Goal: Task Accomplishment & Management: Complete application form

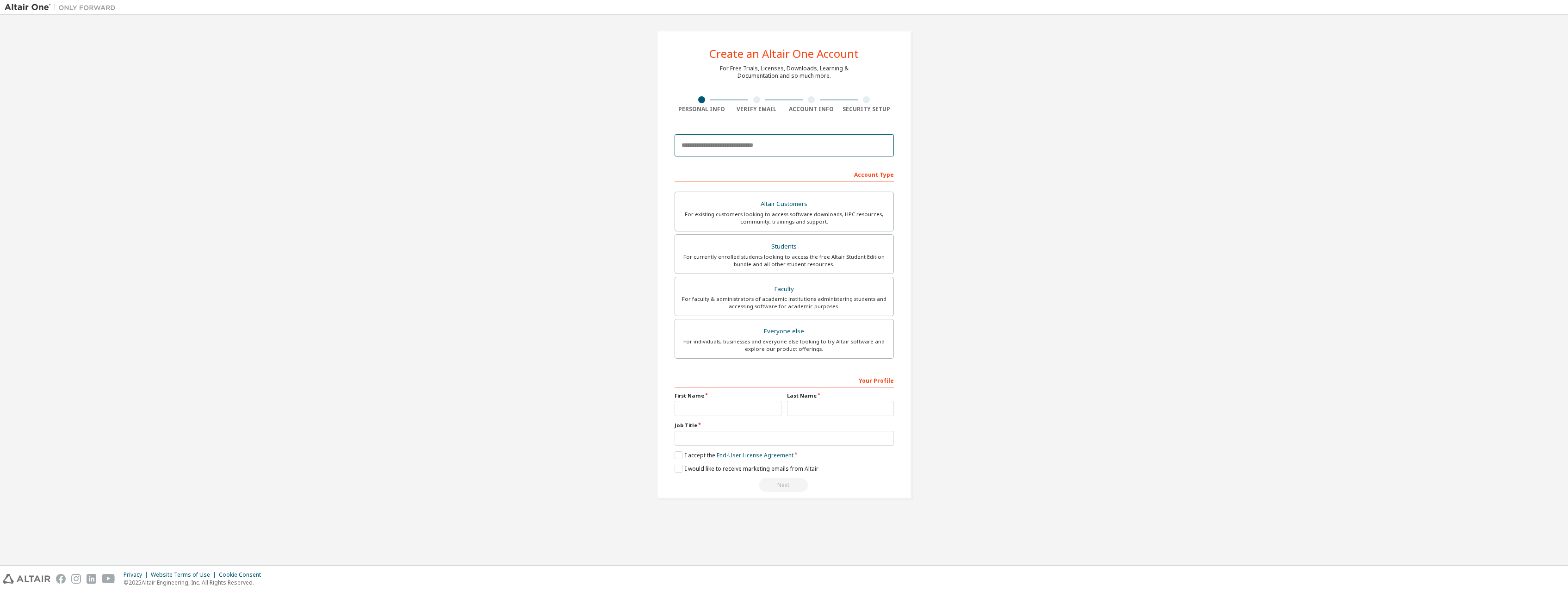
click at [716, 143] on input "email" at bounding box center [784, 145] width 219 height 22
type input "**********"
click at [831, 249] on div "Students" at bounding box center [784, 247] width 207 height 13
click at [703, 413] on input "text" at bounding box center [727, 408] width 107 height 15
type input "****"
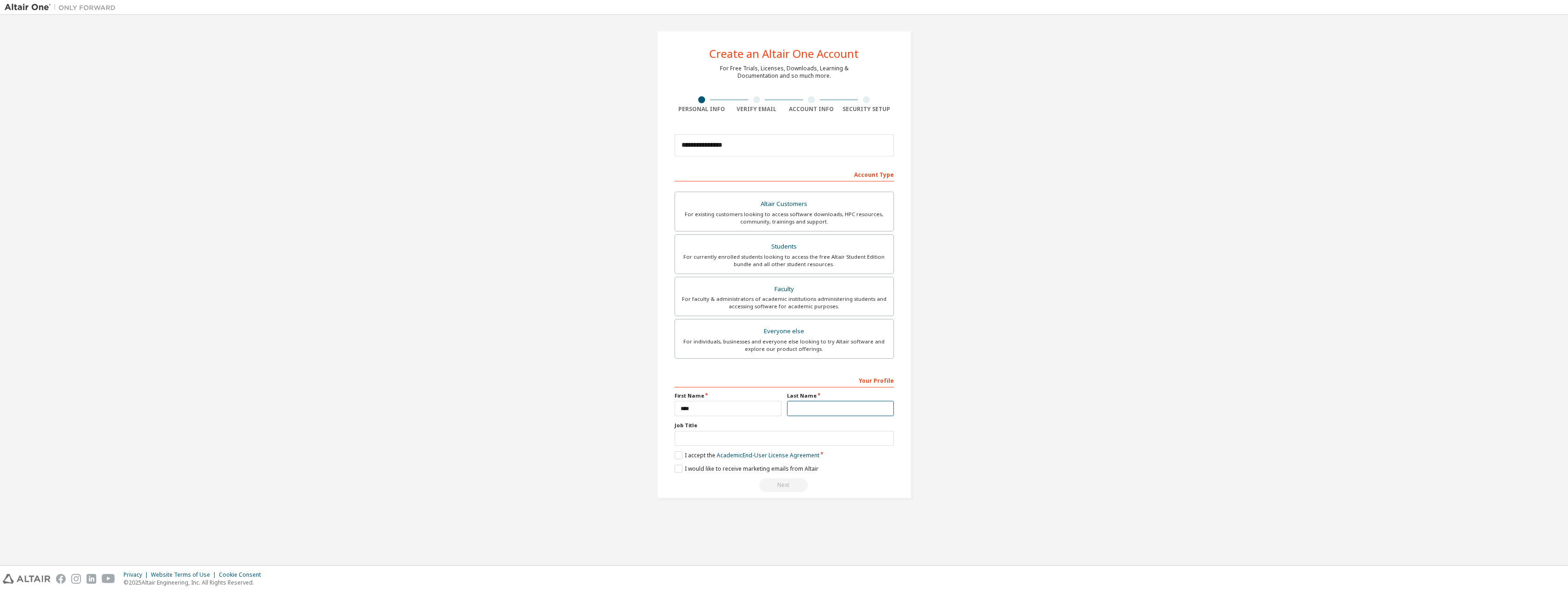
click at [861, 411] on input "text" at bounding box center [840, 408] width 107 height 15
type input "******"
click at [727, 444] on input "text" at bounding box center [784, 439] width 219 height 15
click at [678, 457] on label "I accept the Academic End-User License Agreement" at bounding box center [747, 455] width 145 height 8
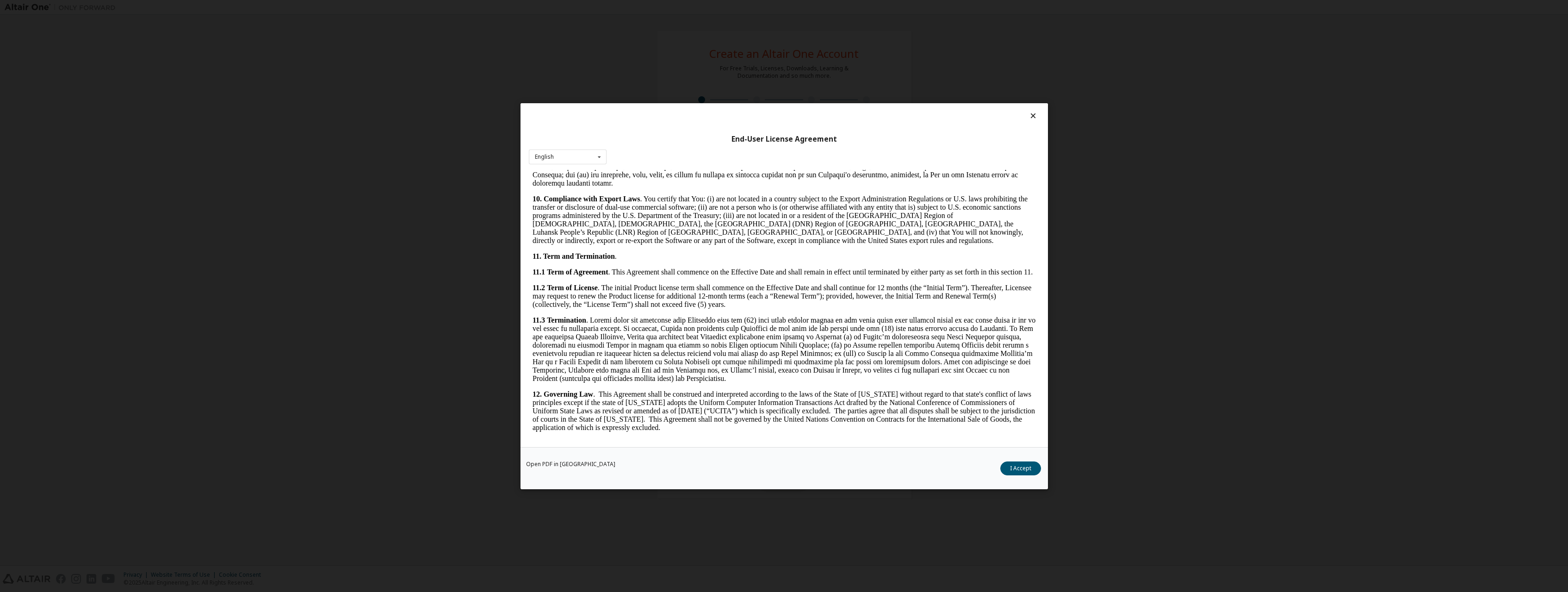
scroll to position [1303, 0]
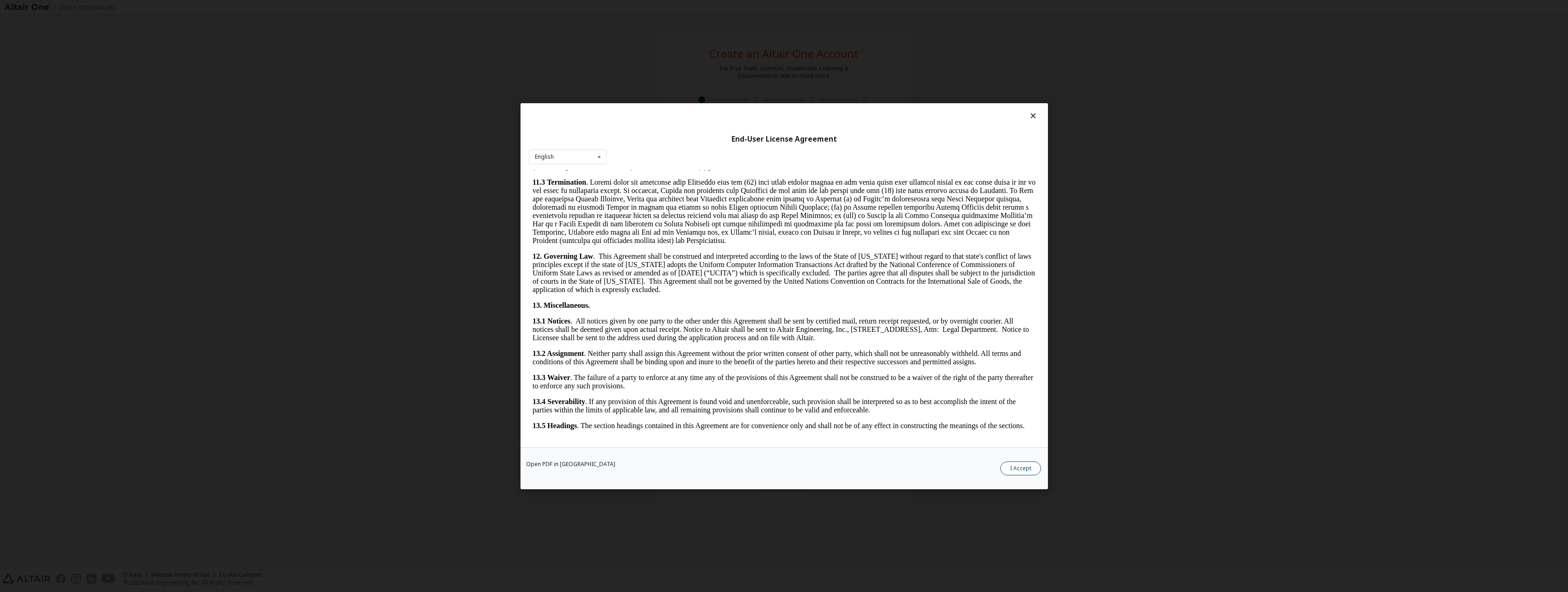
click at [1022, 462] on button "I Accept" at bounding box center [1020, 467] width 41 height 14
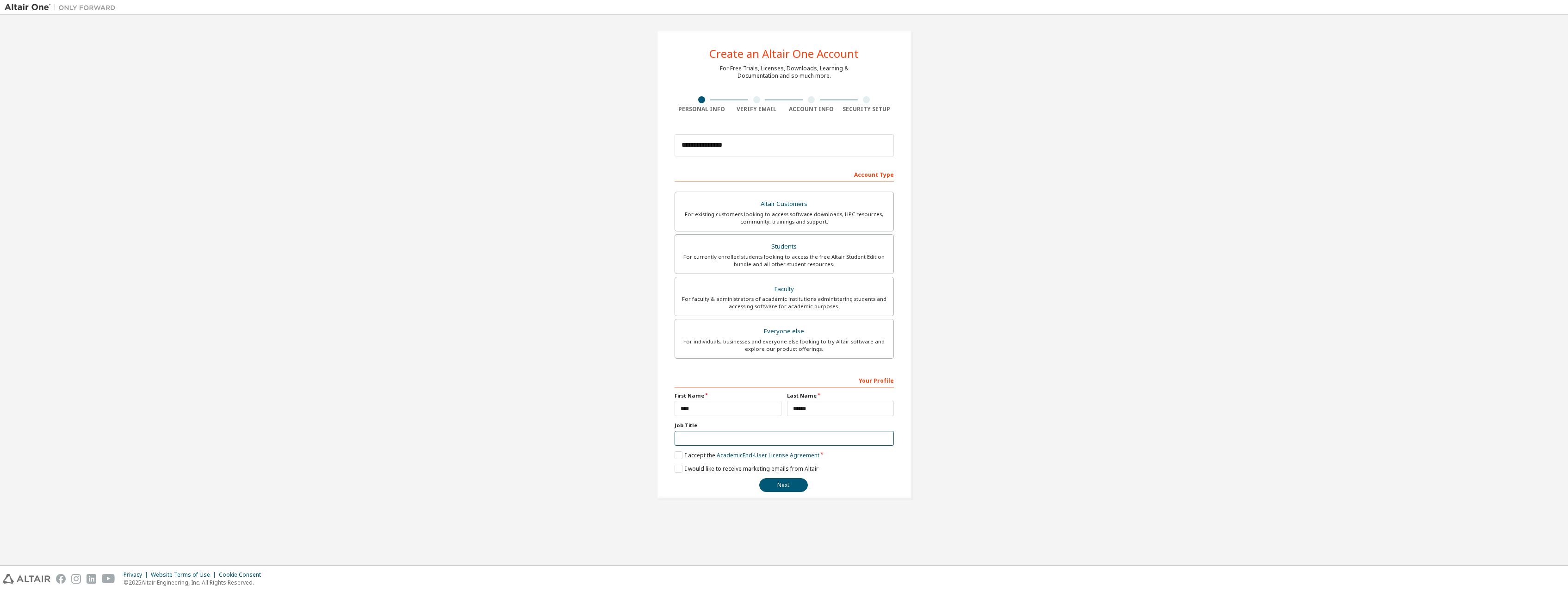
click at [711, 438] on input "text" at bounding box center [784, 439] width 219 height 15
type input "****"
click at [776, 486] on button "Next" at bounding box center [784, 484] width 49 height 14
click at [798, 488] on button "Next" at bounding box center [784, 484] width 49 height 14
click at [778, 481] on button "Next" at bounding box center [784, 484] width 49 height 14
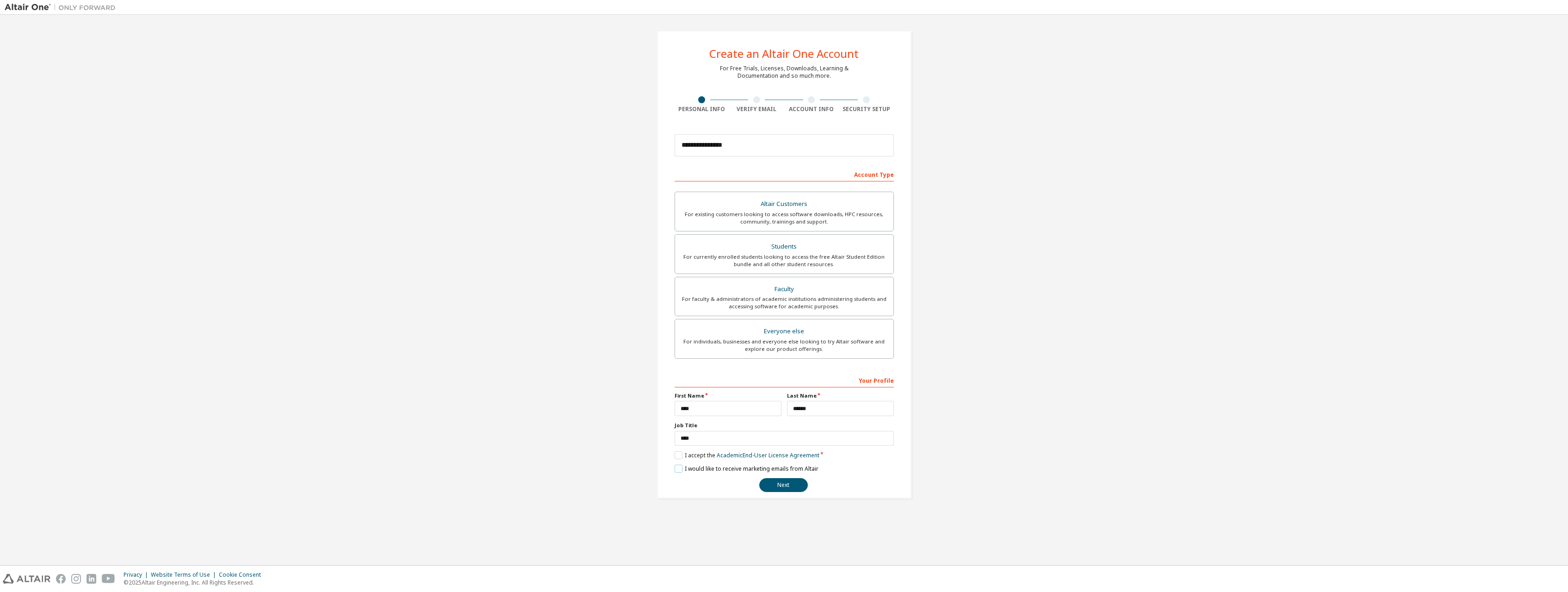
click at [683, 470] on label "I would like to receive marketing emails from Altair" at bounding box center [746, 469] width 144 height 8
click at [777, 487] on button "Next" at bounding box center [784, 484] width 49 height 14
click at [685, 469] on label "I would like to receive marketing emails from Altair" at bounding box center [746, 469] width 144 height 8
click at [754, 144] on input "**********" at bounding box center [784, 145] width 219 height 22
click at [792, 223] on div "For existing customers looking to access software downloads, HPC resources, com…" at bounding box center [784, 218] width 207 height 14
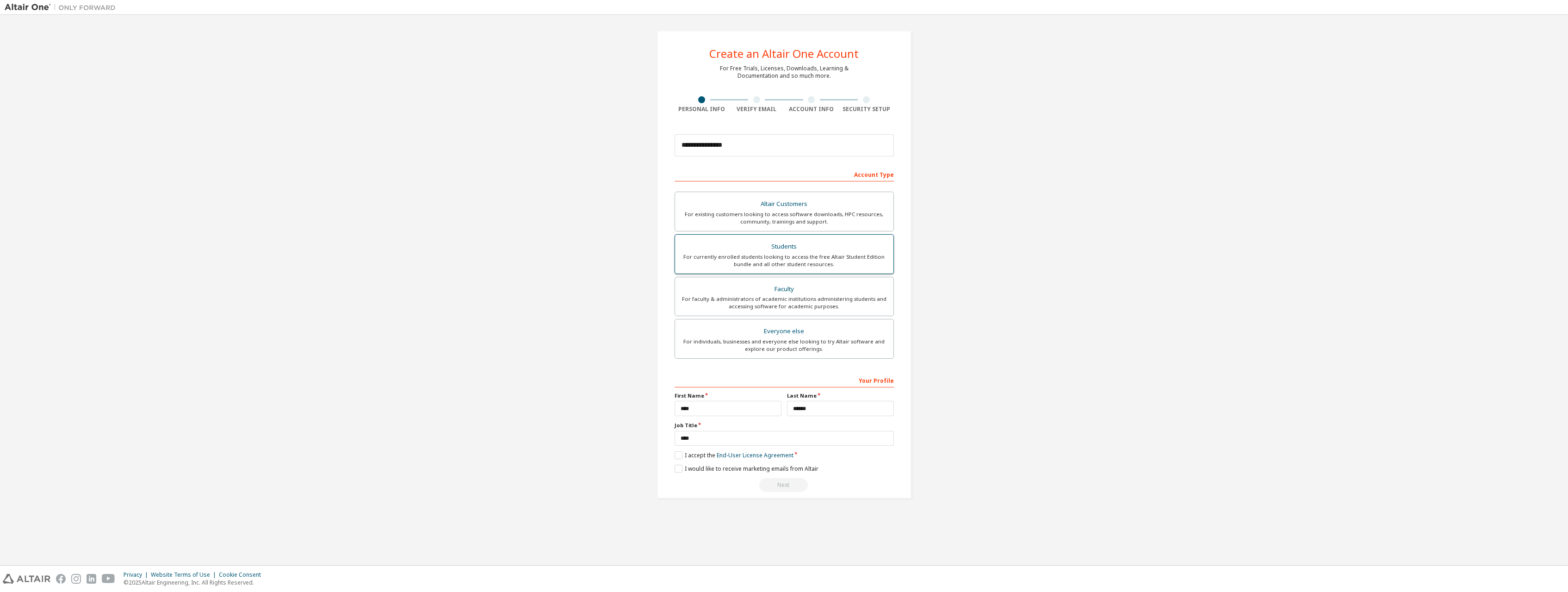
click at [792, 252] on div "Students" at bounding box center [784, 247] width 207 height 13
click at [679, 459] on label "I accept the Academic End-User License Agreement" at bounding box center [747, 455] width 145 height 8
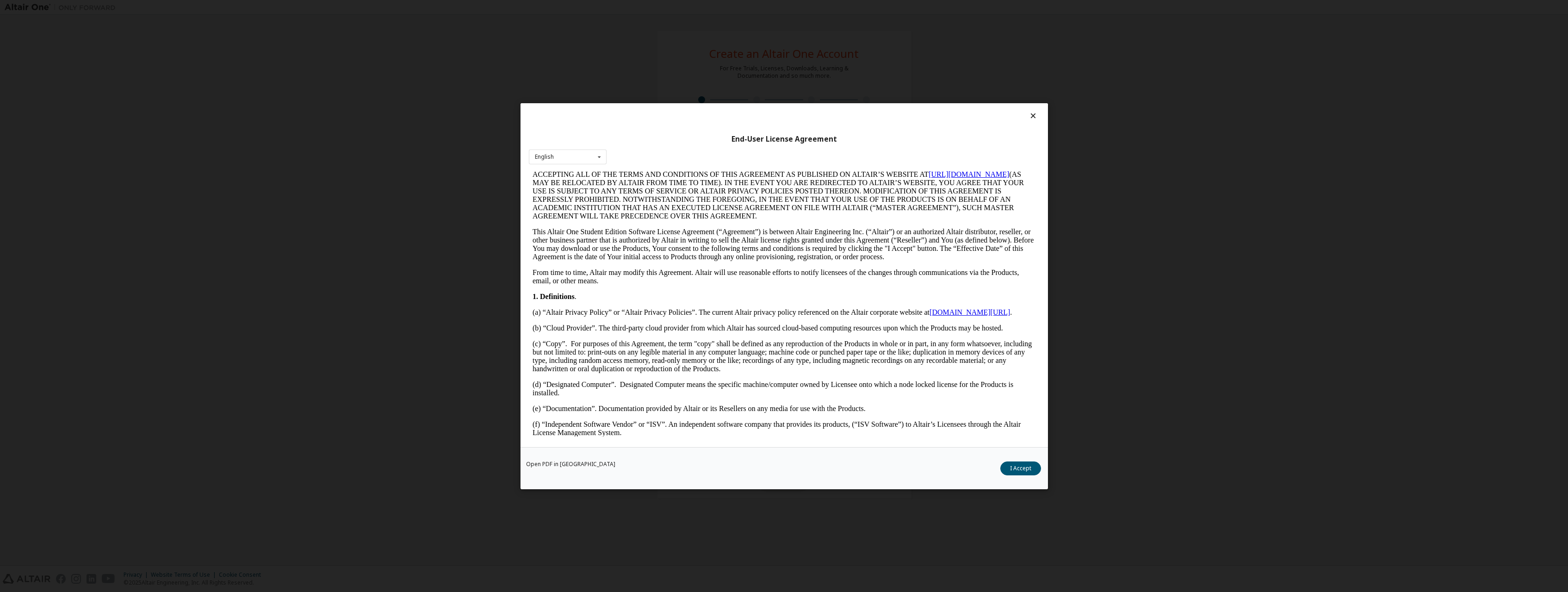
scroll to position [0, 0]
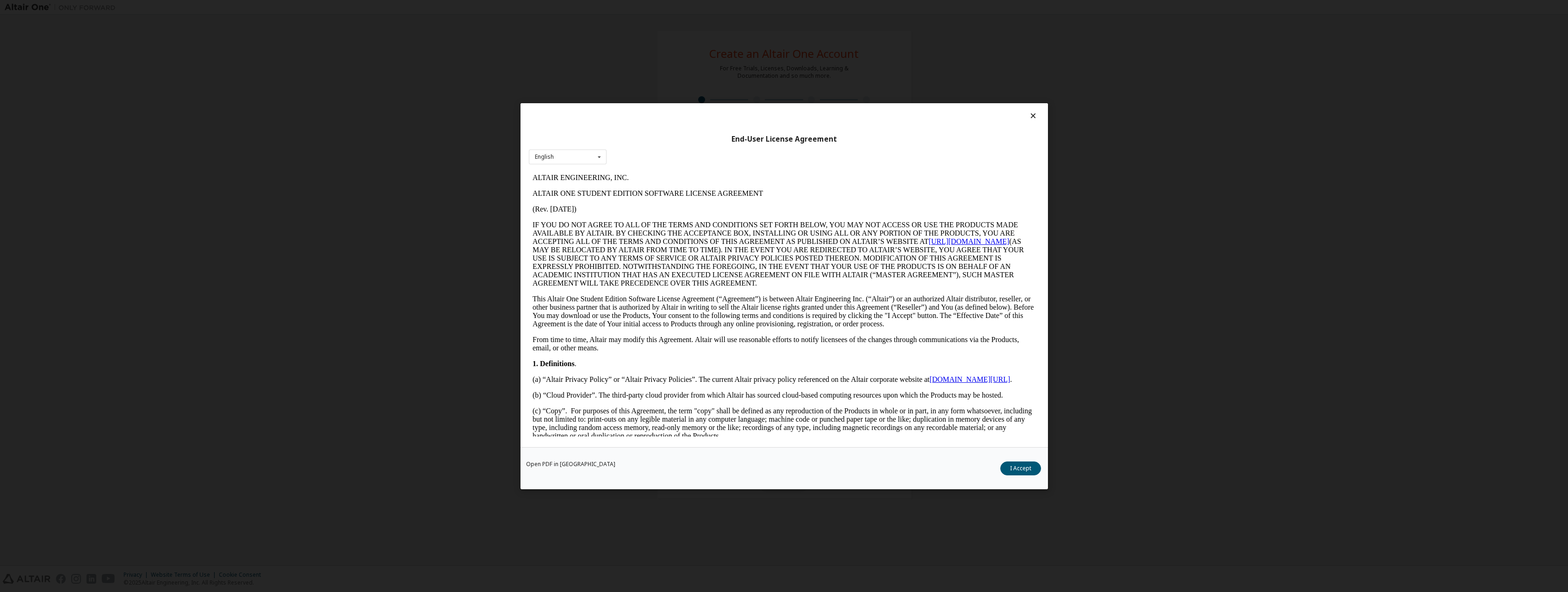
drag, startPoint x: 730, startPoint y: 405, endPoint x: 774, endPoint y: 246, distance: 165.0
click at [1016, 465] on button "I Accept" at bounding box center [1020, 467] width 41 height 14
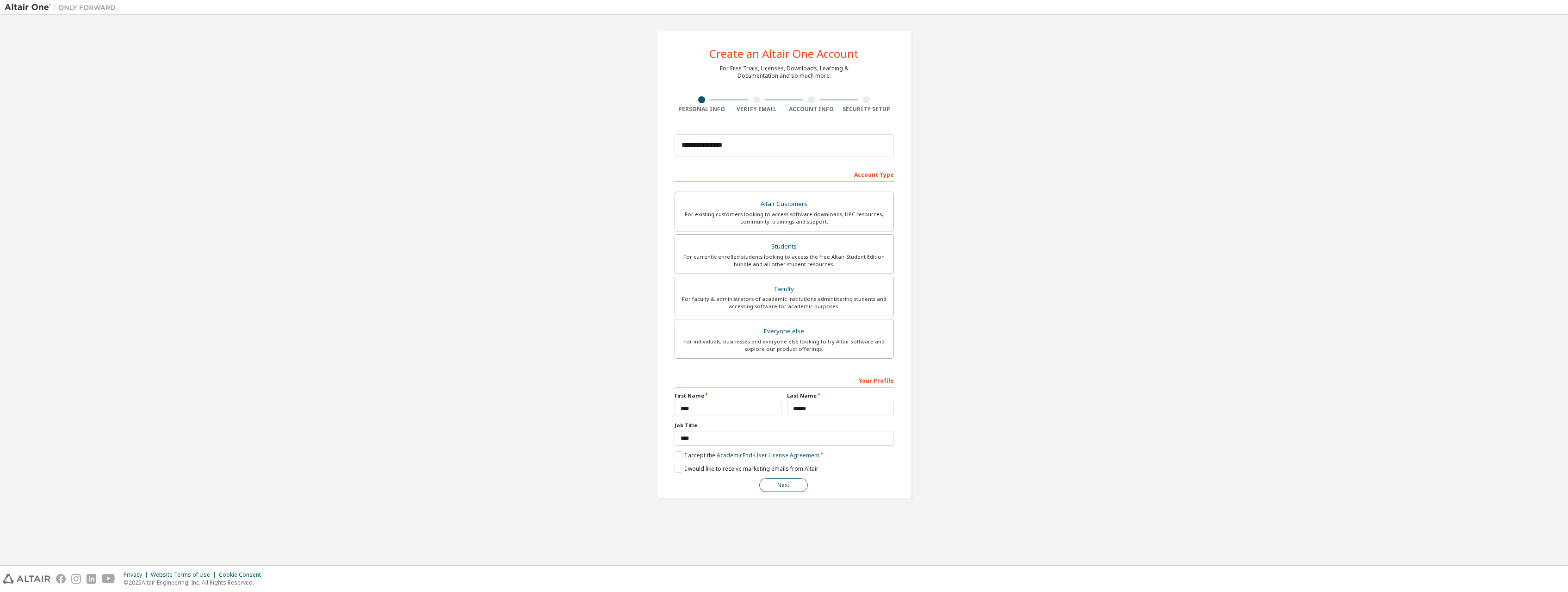
click at [776, 484] on button "Next" at bounding box center [784, 484] width 49 height 14
click at [758, 101] on div at bounding box center [756, 100] width 7 height 7
click at [796, 481] on button "Next" at bounding box center [784, 484] width 49 height 14
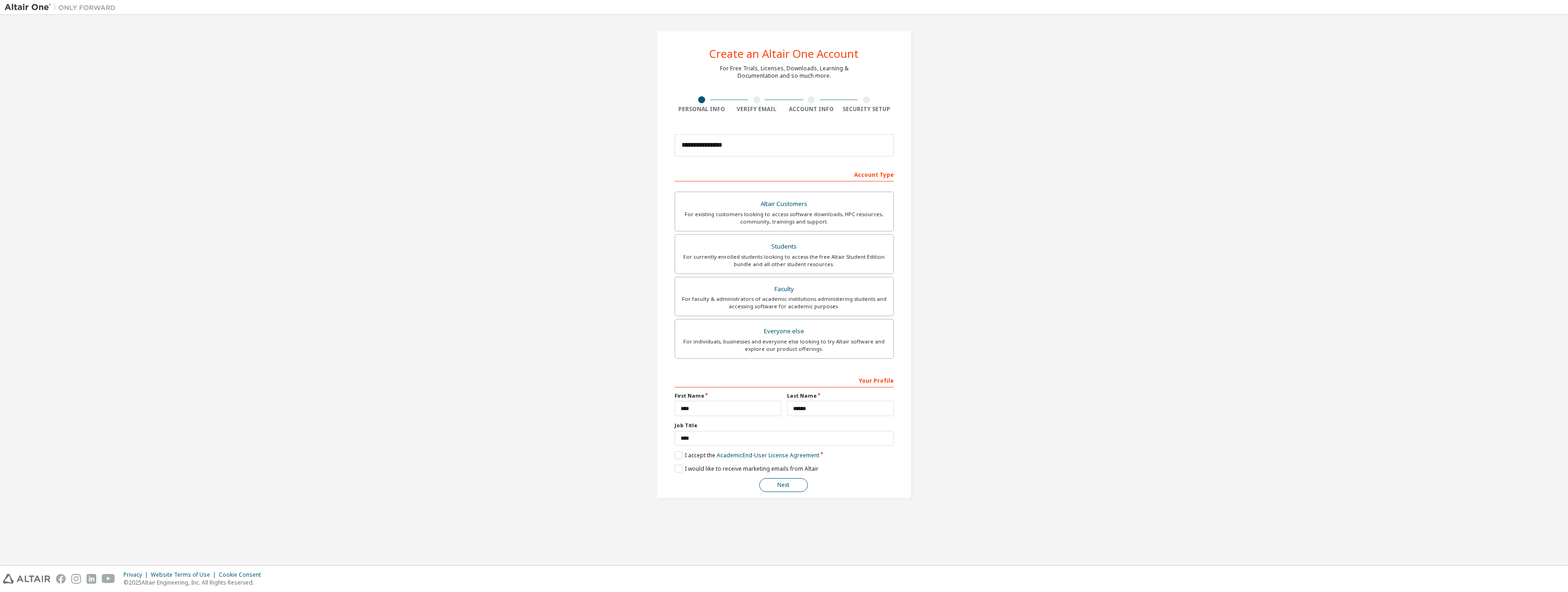
click at [796, 481] on button "Next" at bounding box center [784, 484] width 49 height 14
click at [796, 482] on button "Next" at bounding box center [784, 484] width 49 height 14
click at [682, 454] on label "I accept the Academic End-User License Agreement" at bounding box center [747, 455] width 145 height 8
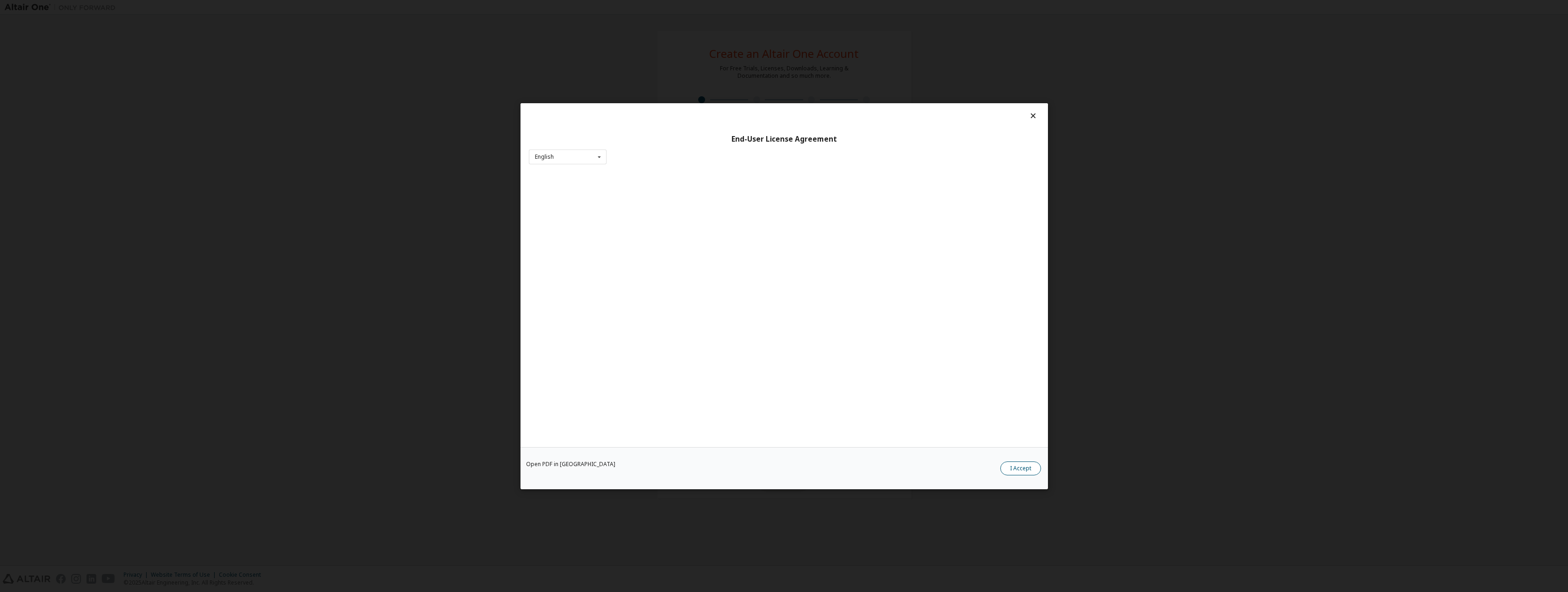
click at [1017, 462] on button "I Accept" at bounding box center [1020, 467] width 41 height 14
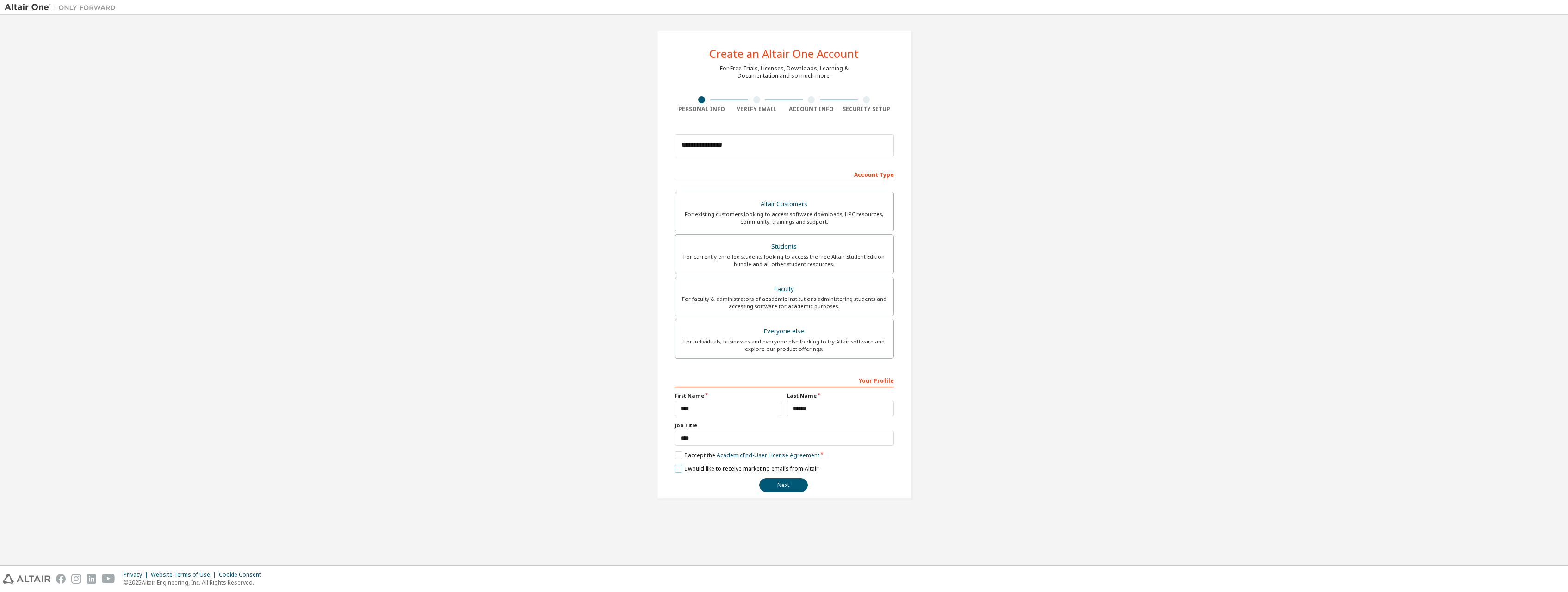
click at [684, 466] on label "I would like to receive marketing emails from Altair" at bounding box center [746, 469] width 144 height 8
click at [792, 487] on button "Next" at bounding box center [784, 484] width 49 height 14
click at [762, 144] on input "**********" at bounding box center [784, 145] width 219 height 22
click at [758, 413] on input "****" at bounding box center [727, 408] width 107 height 15
click at [822, 410] on input "******" at bounding box center [840, 408] width 107 height 15
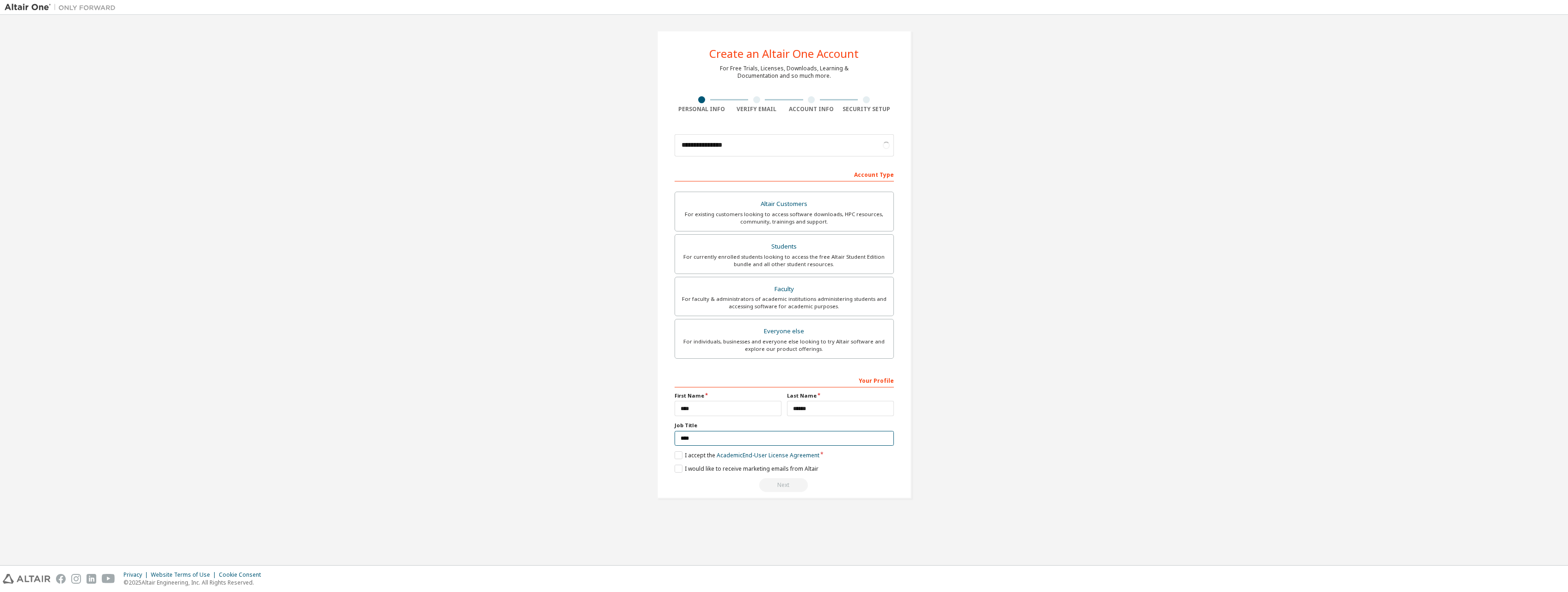
click at [735, 434] on input "****" at bounding box center [784, 439] width 219 height 15
click at [772, 483] on div "Next" at bounding box center [784, 484] width 219 height 14
click at [678, 453] on label "I accept the Academic End-User License Agreement" at bounding box center [747, 455] width 145 height 8
click at [682, 457] on label "I accept the Academic End-User License Agreement" at bounding box center [747, 455] width 145 height 8
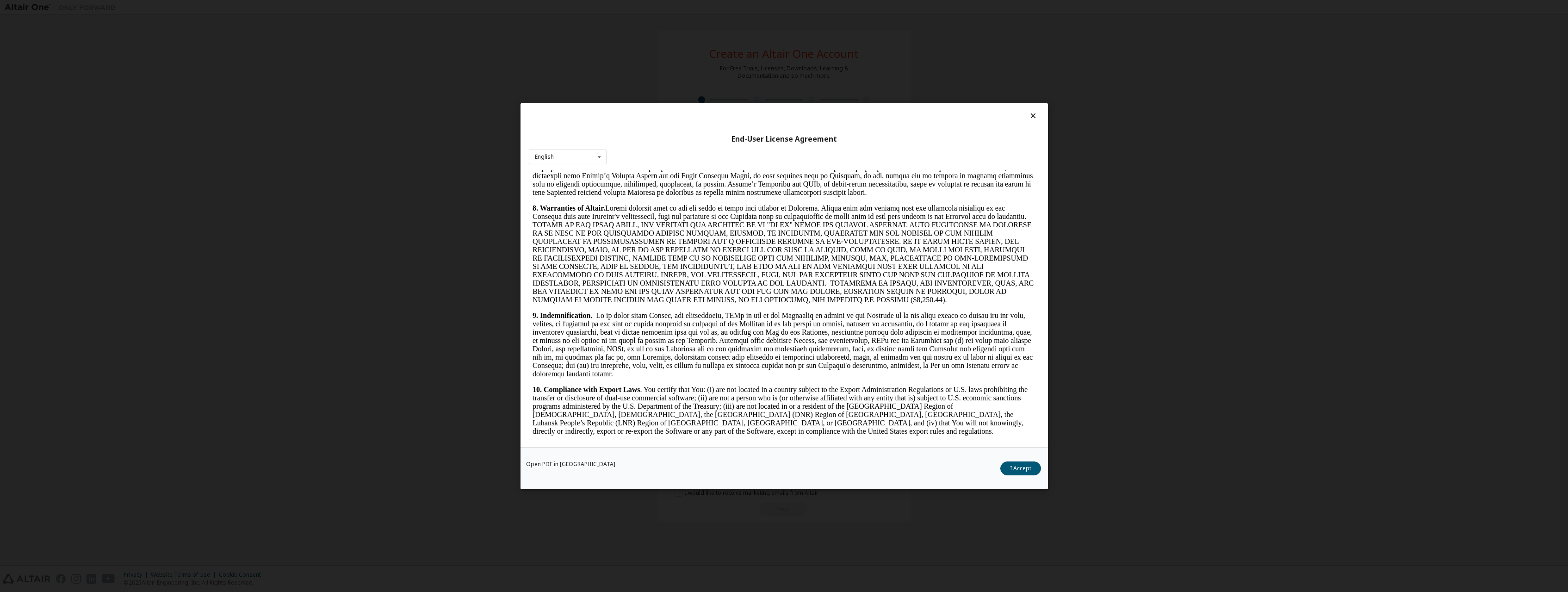
scroll to position [1303, 0]
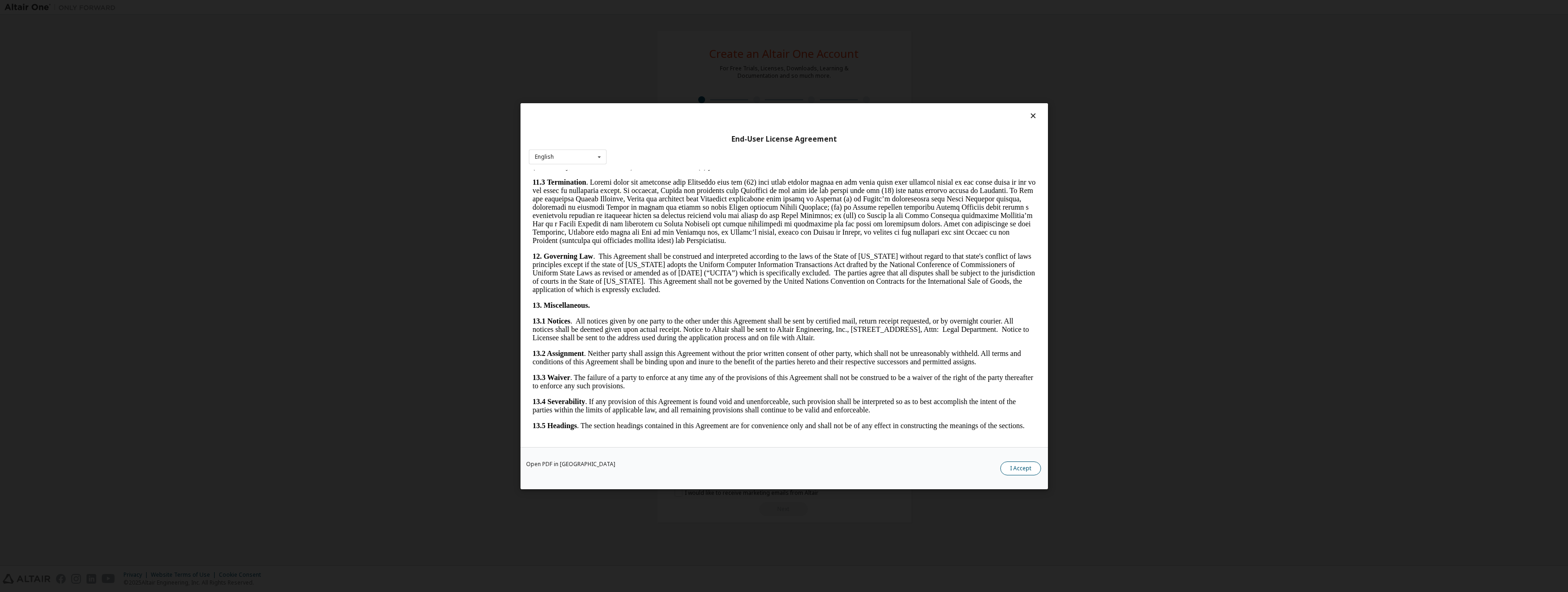
click at [1011, 464] on button "I Accept" at bounding box center [1020, 467] width 41 height 14
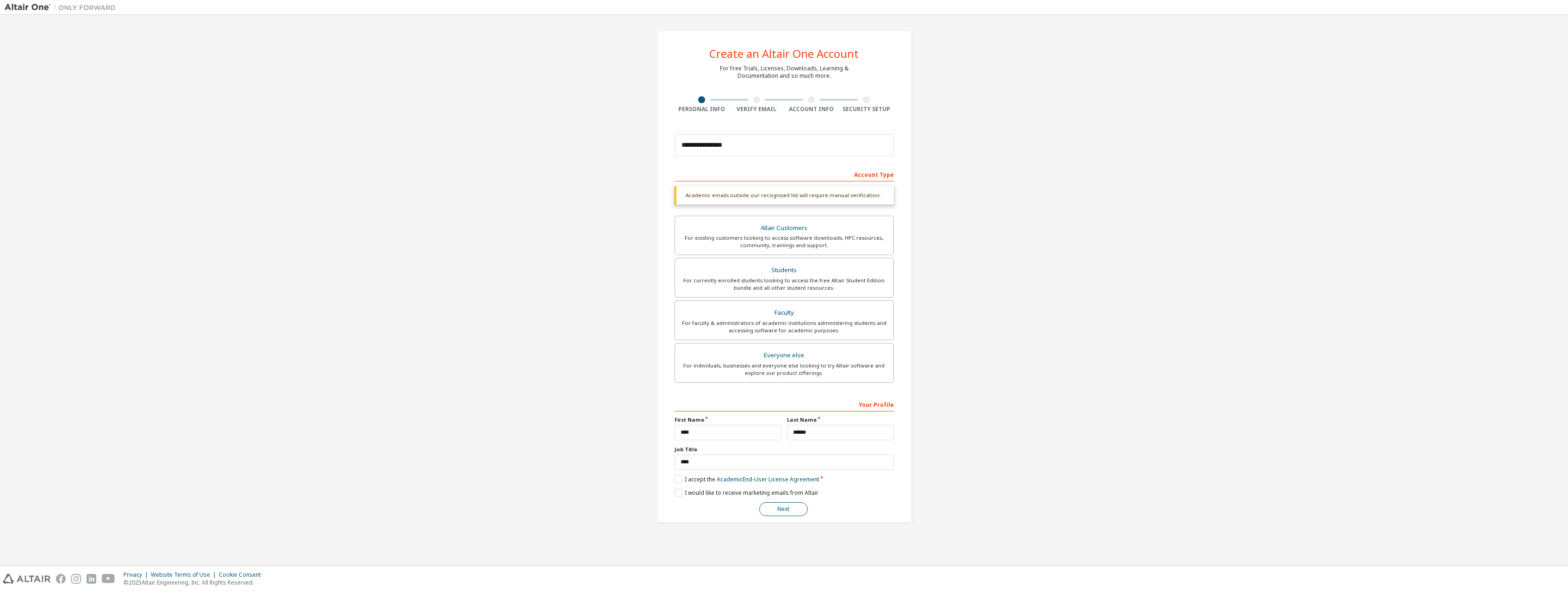
click at [776, 512] on button "Next" at bounding box center [784, 508] width 49 height 14
click at [874, 178] on div "Account Type" at bounding box center [784, 174] width 219 height 14
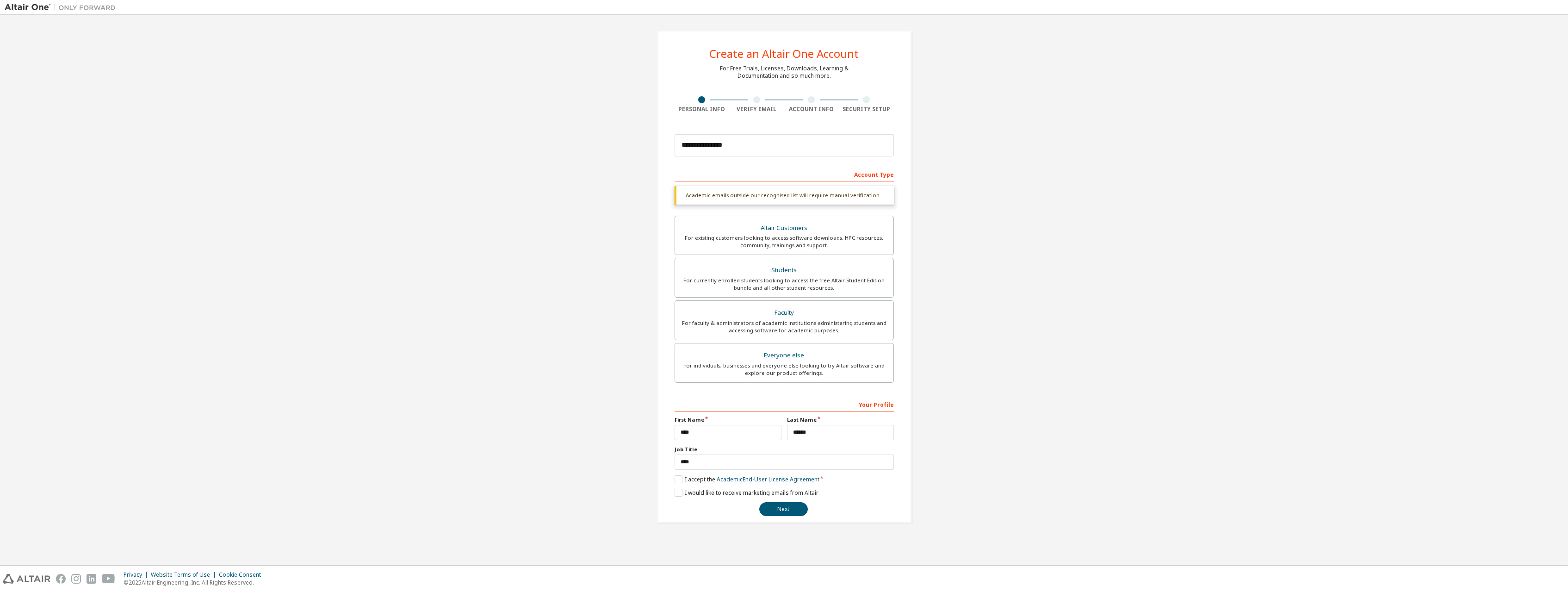
click at [753, 190] on div "Academic emails outside our recognised list will require manual verification." at bounding box center [784, 195] width 219 height 18
click at [743, 272] on div "Students" at bounding box center [784, 271] width 207 height 13
click at [751, 143] on input "**********" at bounding box center [784, 145] width 219 height 22
click at [795, 506] on button "Next" at bounding box center [784, 508] width 49 height 14
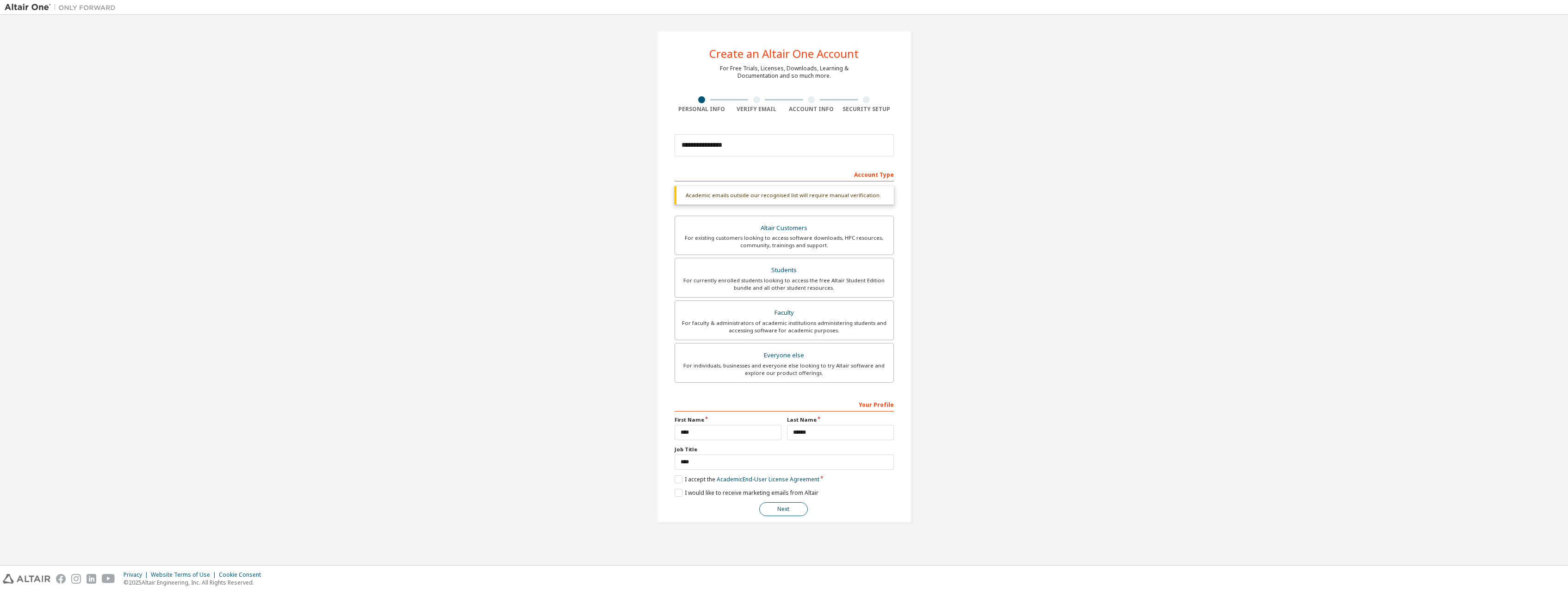
click at [795, 506] on button "Next" at bounding box center [784, 508] width 49 height 14
click at [796, 506] on button "Next" at bounding box center [784, 508] width 49 height 14
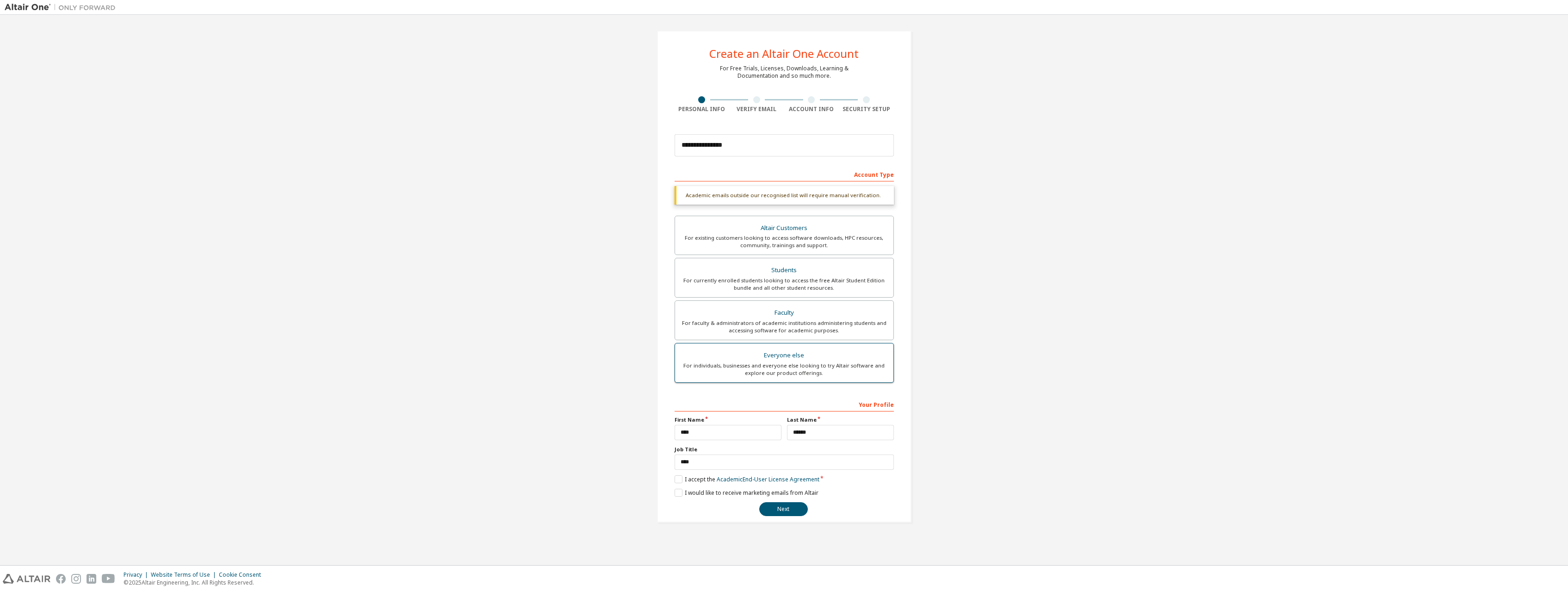
click at [811, 356] on div "Everyone else" at bounding box center [784, 356] width 207 height 13
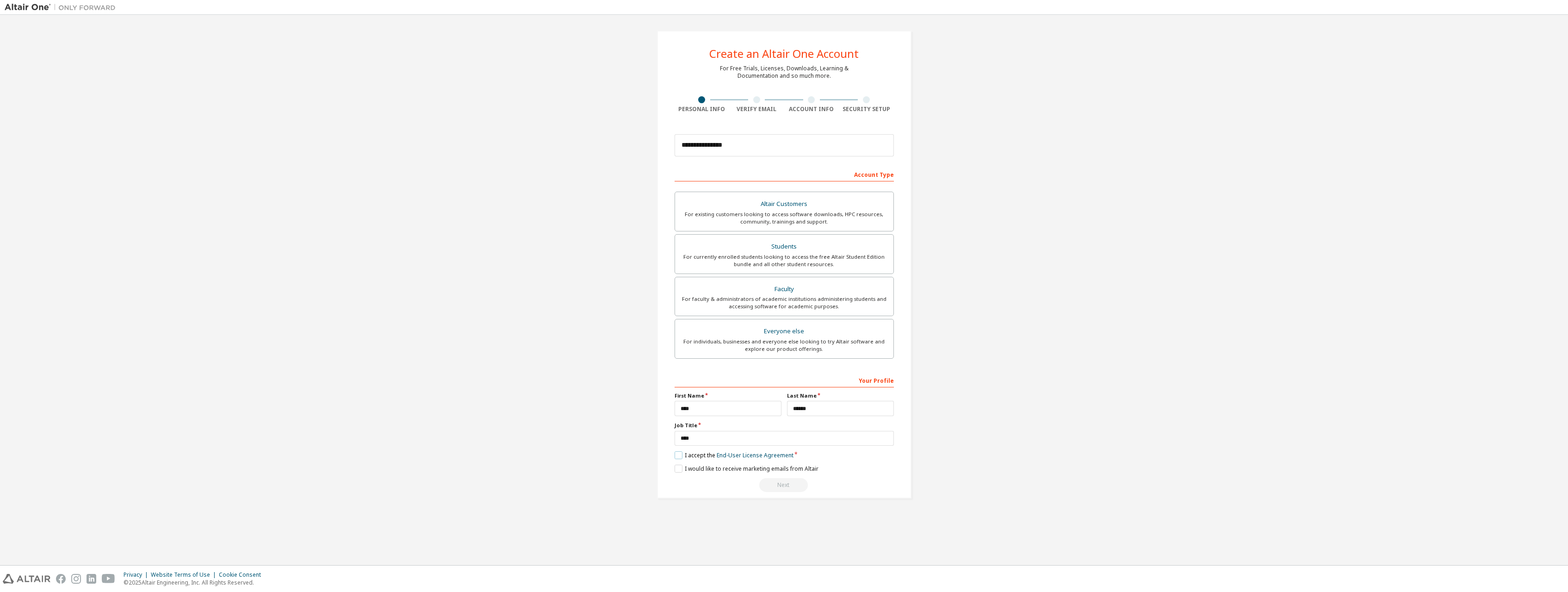
click at [694, 453] on label "I accept the End-User License Agreement" at bounding box center [734, 455] width 119 height 8
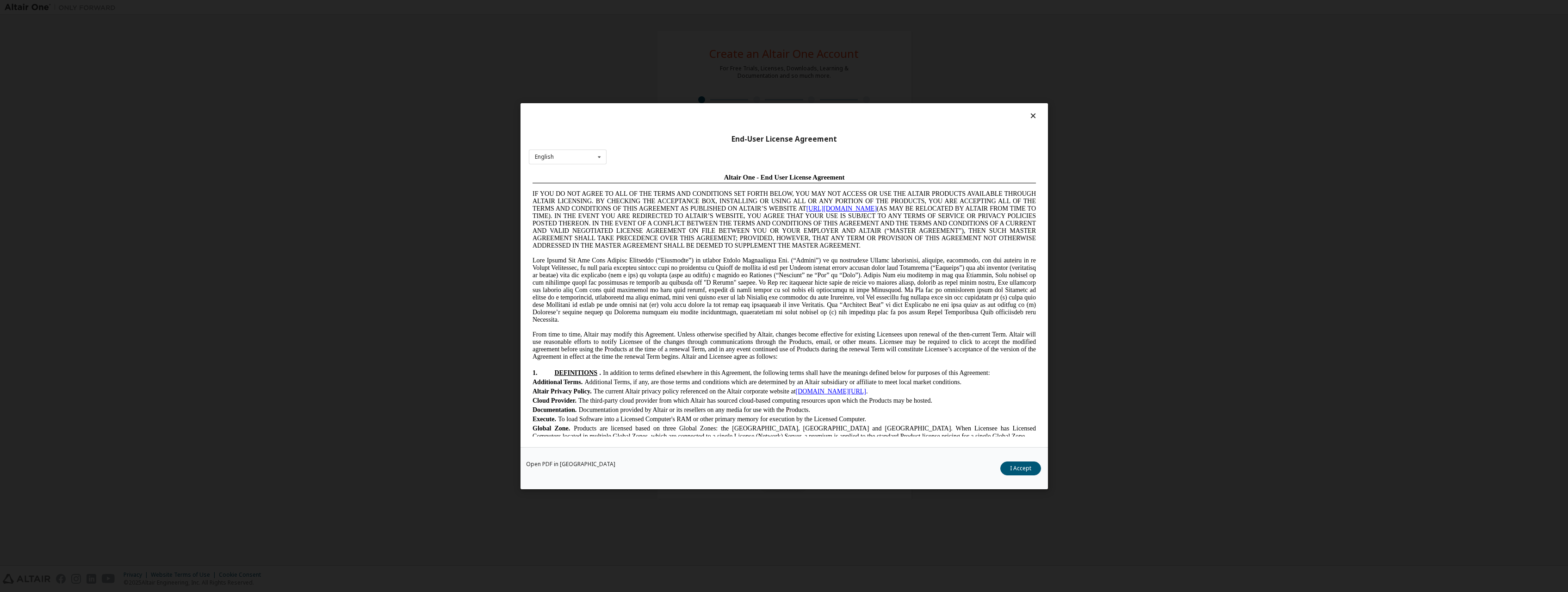
scroll to position [0, 0]
click at [1022, 470] on button "I Accept" at bounding box center [1020, 467] width 41 height 14
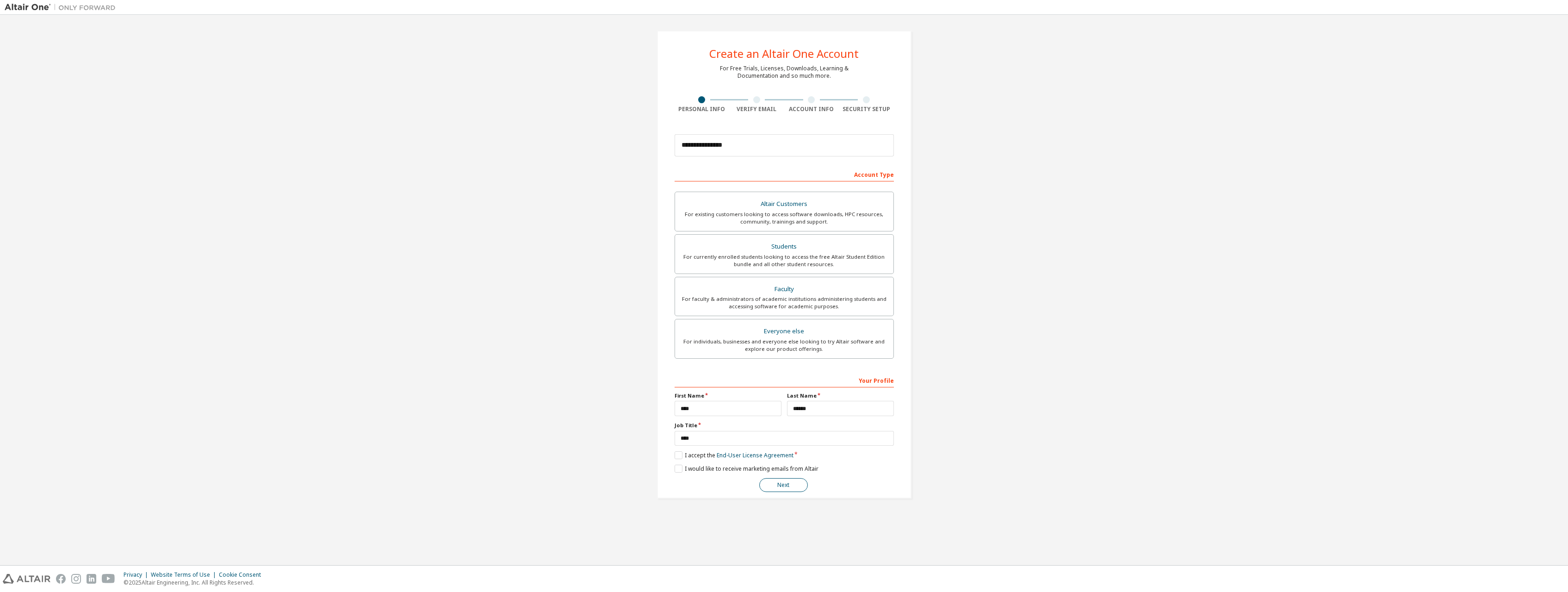
click at [786, 484] on button "Next" at bounding box center [784, 484] width 49 height 14
click at [786, 484] on button "Next" at bounding box center [784, 484] width 49 height 14
click at [786, 484] on button "Next" at bounding box center [784, 484] width 49 height 14
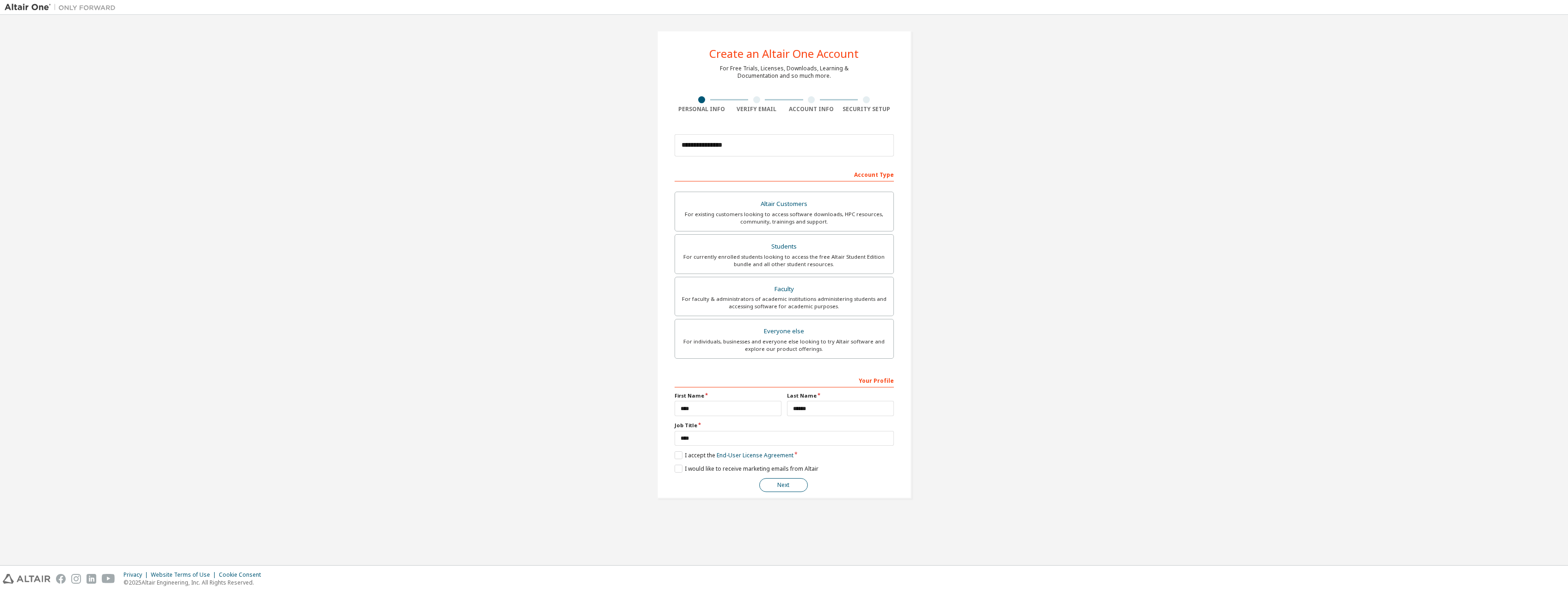
click at [783, 489] on button "Next" at bounding box center [784, 484] width 49 height 14
click at [782, 487] on button "Next" at bounding box center [784, 484] width 49 height 14
click at [781, 488] on button "Next" at bounding box center [784, 484] width 49 height 14
click at [775, 484] on button "Next" at bounding box center [784, 484] width 49 height 14
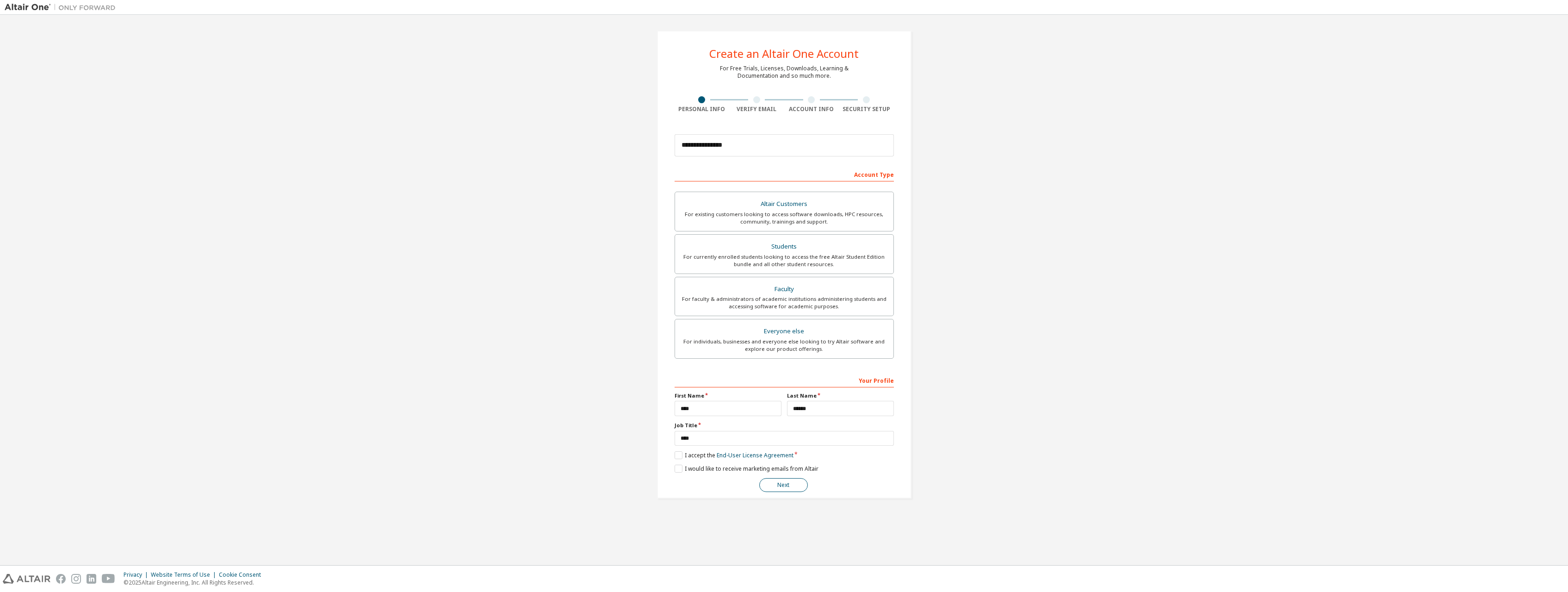
click at [775, 484] on button "Next" at bounding box center [784, 484] width 49 height 14
click at [859, 413] on input "******" at bounding box center [840, 408] width 107 height 15
click at [784, 487] on button "Next" at bounding box center [784, 484] width 49 height 14
click at [784, 487] on button "Next" at bounding box center [784, 484] width 49 height 14
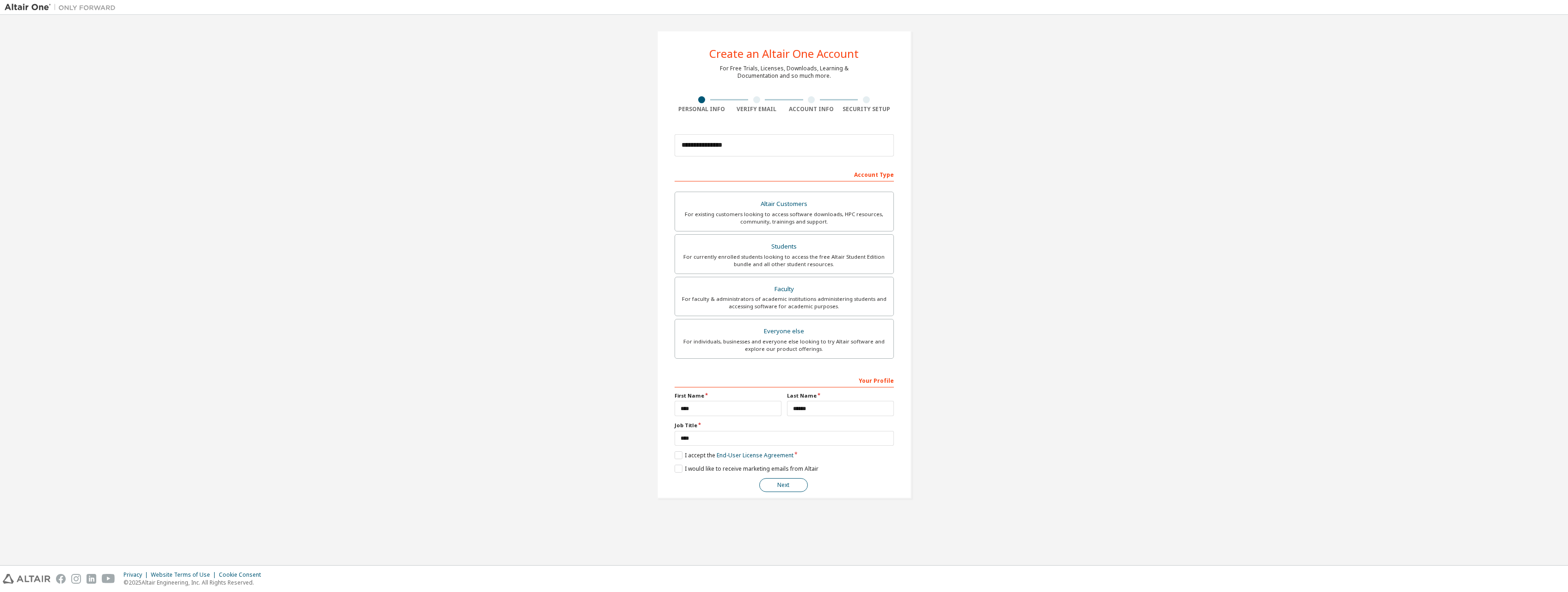
click at [784, 487] on button "Next" at bounding box center [784, 484] width 49 height 14
click at [741, 410] on input "****" at bounding box center [727, 408] width 107 height 15
click at [762, 143] on input "**********" at bounding box center [784, 145] width 219 height 22
drag, startPoint x: 995, startPoint y: 325, endPoint x: 989, endPoint y: 336, distance: 12.5
click at [996, 325] on div "**********" at bounding box center [784, 264] width 1559 height 490
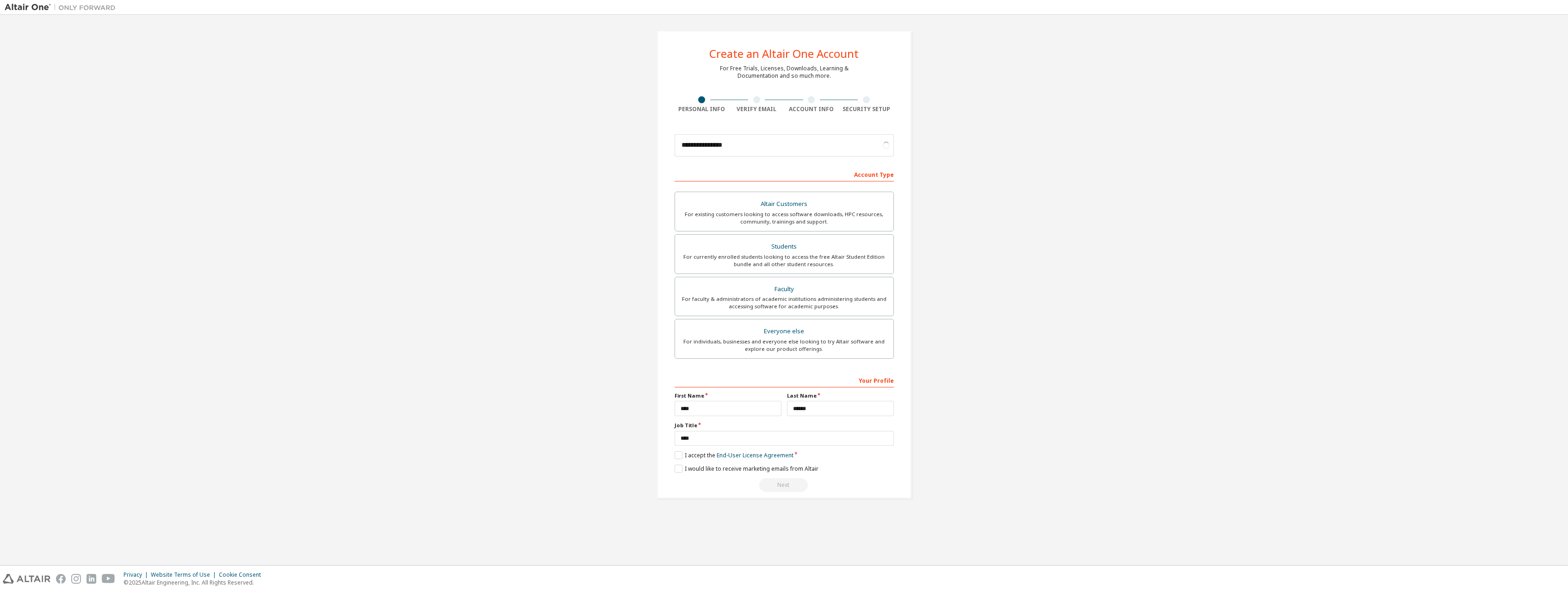
click at [677, 462] on div "**********" at bounding box center [784, 432] width 219 height 120
click at [678, 459] on label "I accept the End-User License Agreement" at bounding box center [734, 455] width 119 height 8
click at [680, 456] on label "I accept the End-User License Agreement" at bounding box center [734, 455] width 119 height 8
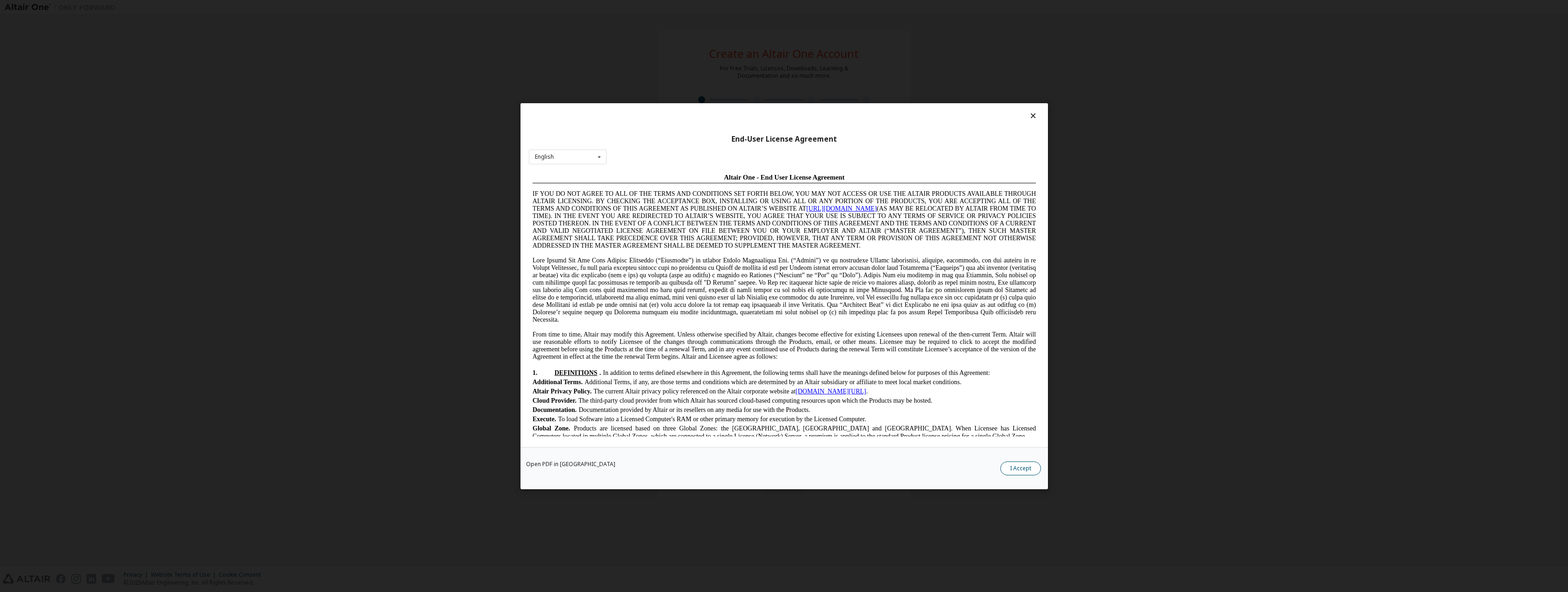
click at [1016, 464] on button "I Accept" at bounding box center [1020, 467] width 41 height 14
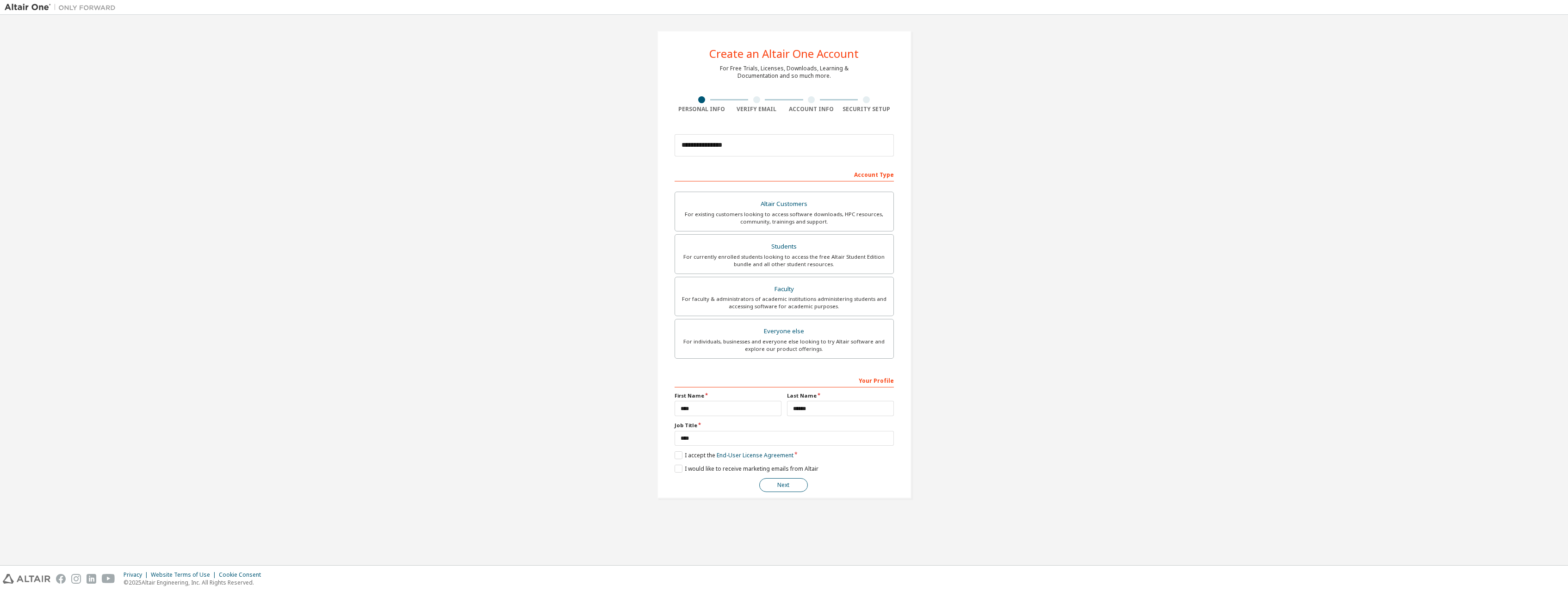
click at [795, 486] on button "Next" at bounding box center [784, 484] width 49 height 14
click at [754, 141] on input "**********" at bounding box center [784, 145] width 219 height 22
click at [789, 491] on button "Next" at bounding box center [784, 484] width 49 height 14
click at [788, 488] on button "Next" at bounding box center [784, 484] width 49 height 14
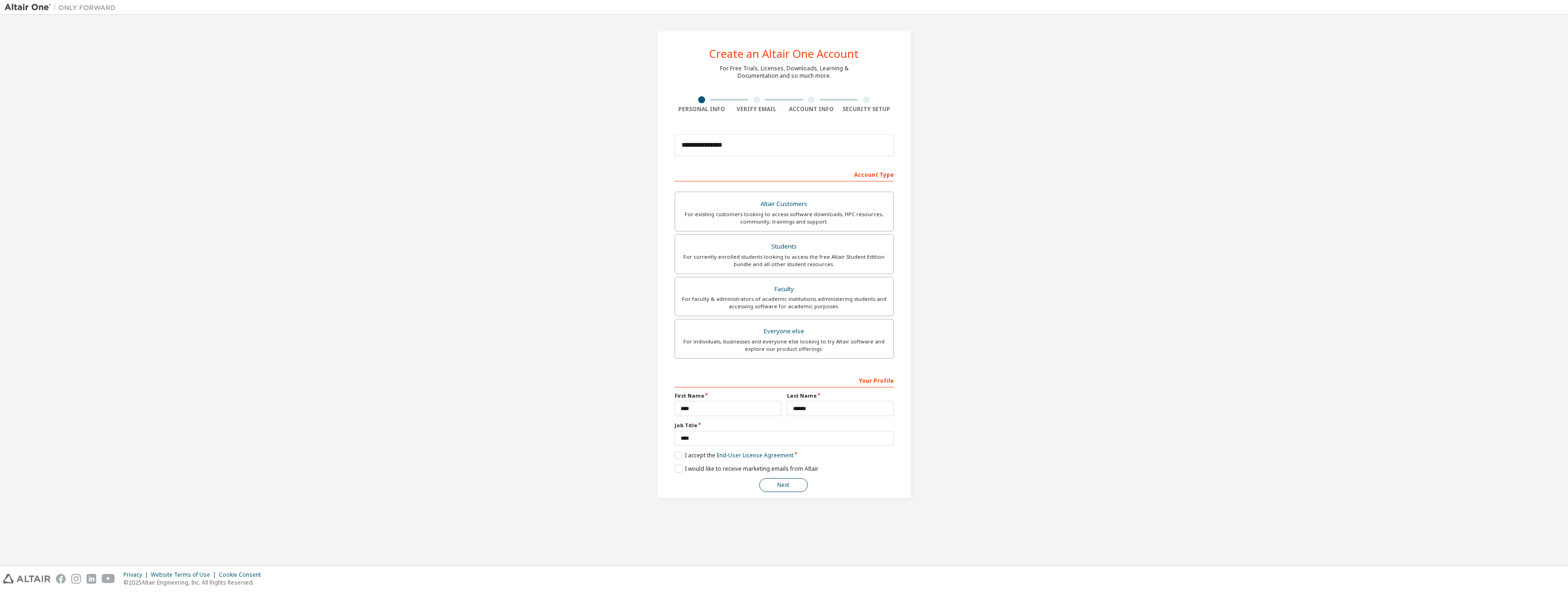
click at [788, 488] on button "Next" at bounding box center [784, 484] width 49 height 14
click at [788, 487] on button "Next" at bounding box center [784, 484] width 49 height 14
click at [787, 487] on button "Next" at bounding box center [784, 484] width 49 height 14
click at [787, 486] on button "Next" at bounding box center [784, 484] width 49 height 14
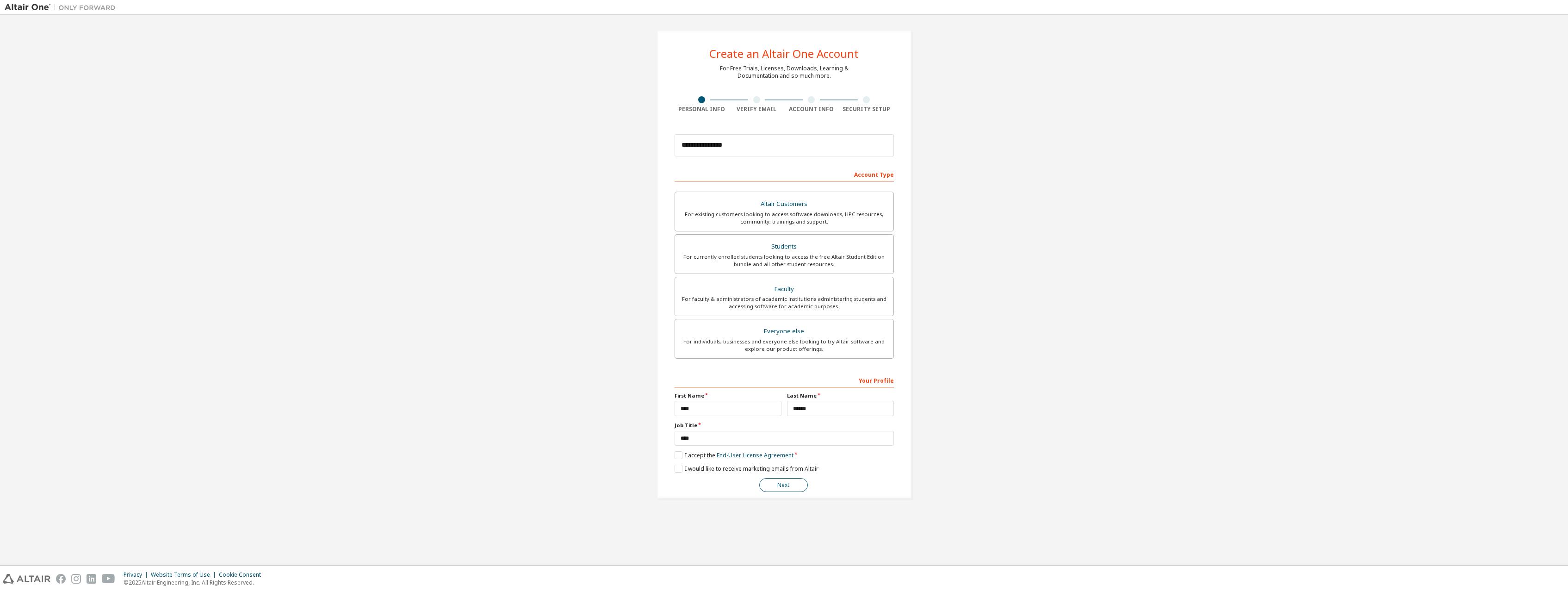
click at [786, 486] on button "Next" at bounding box center [784, 484] width 49 height 14
click at [787, 486] on button "Next" at bounding box center [784, 484] width 49 height 14
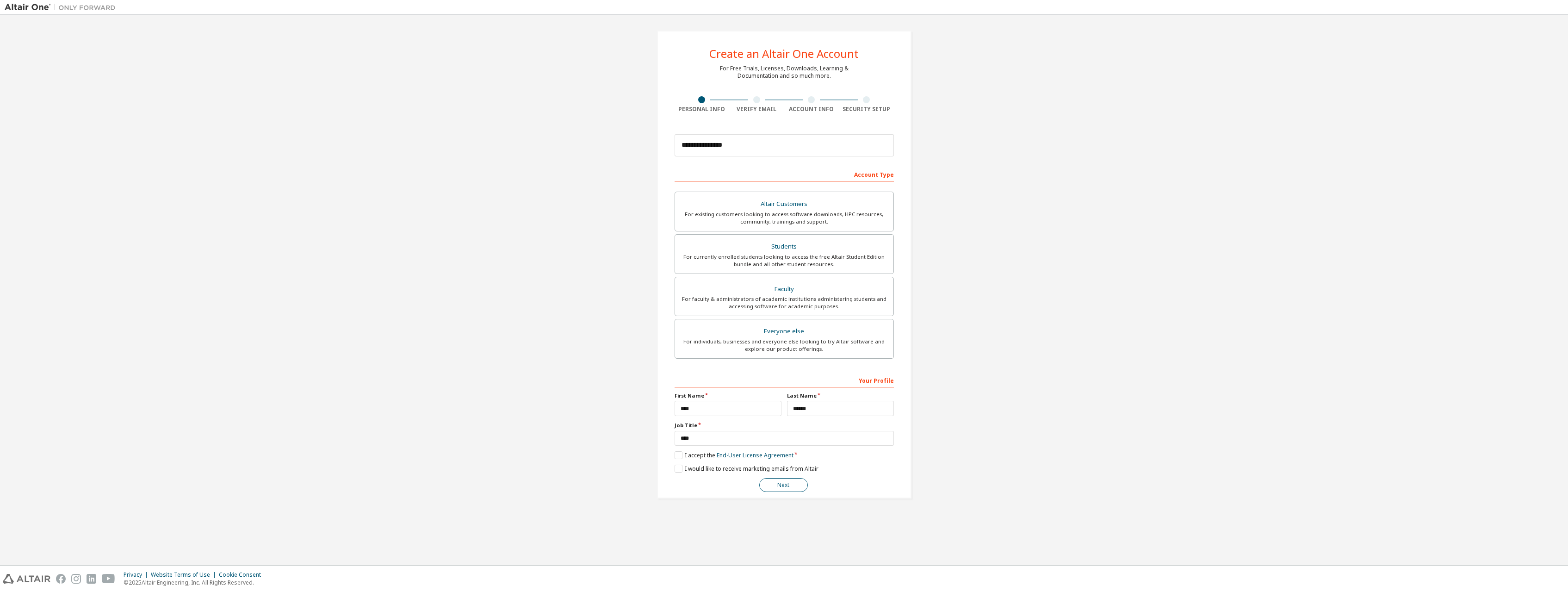
click at [787, 486] on button "Next" at bounding box center [784, 484] width 49 height 14
drag, startPoint x: 787, startPoint y: 486, endPoint x: 745, endPoint y: 230, distance: 259.4
click at [784, 474] on div "**********" at bounding box center [784, 432] width 219 height 120
click at [771, 108] on div "Verify Email" at bounding box center [756, 108] width 55 height 7
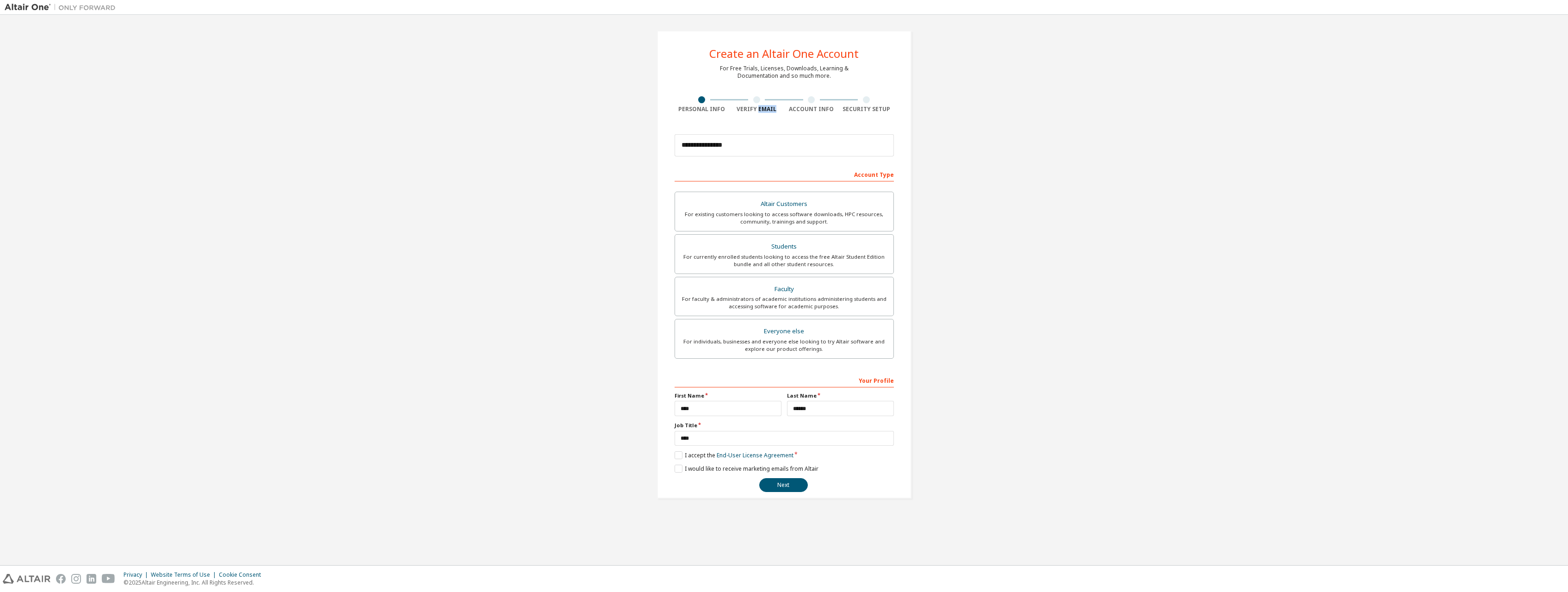
drag, startPoint x: 771, startPoint y: 108, endPoint x: 765, endPoint y: 113, distance: 7.8
click at [771, 108] on div "Verify Email" at bounding box center [756, 108] width 55 height 7
click at [792, 484] on button "Next" at bounding box center [784, 484] width 49 height 14
click at [792, 485] on button "Next" at bounding box center [784, 484] width 49 height 14
drag, startPoint x: 784, startPoint y: 210, endPoint x: 787, endPoint y: 226, distance: 16.3
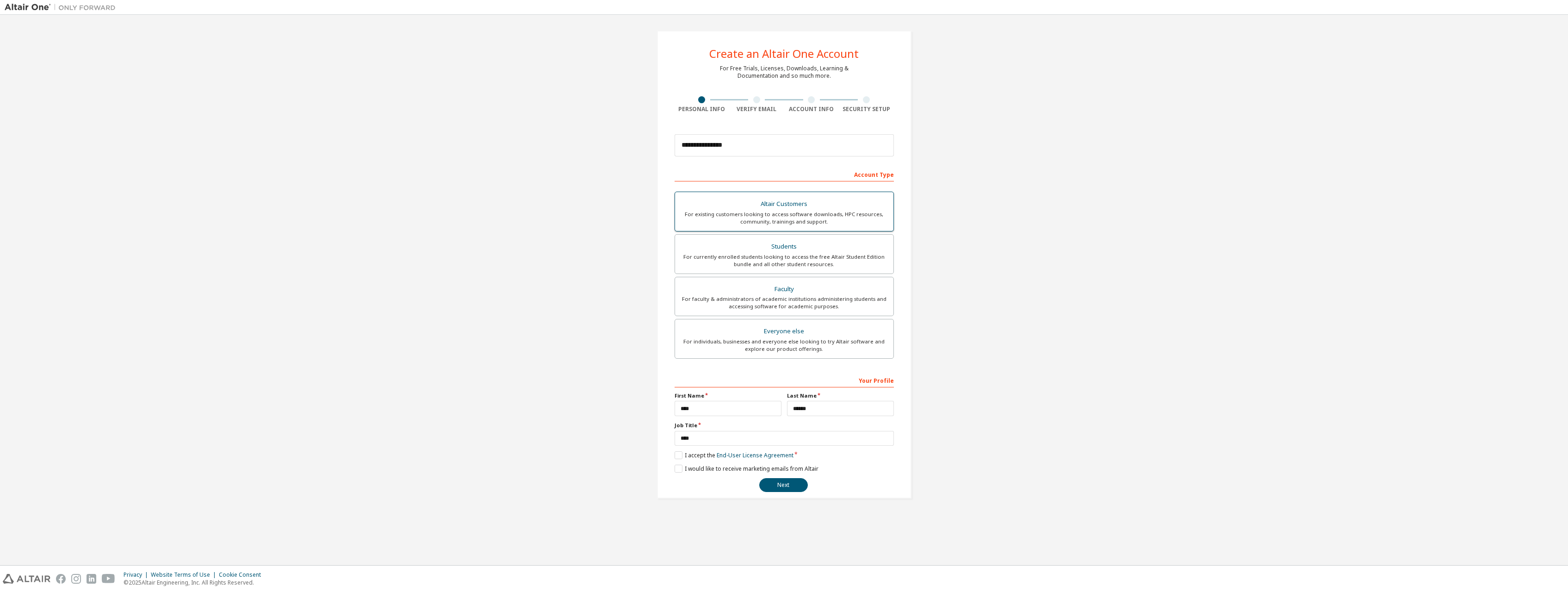
click at [784, 210] on div "For existing customers looking to access software downloads, HPC resources, com…" at bounding box center [784, 218] width 207 height 14
click at [808, 311] on label "Faculty For faculty & administrators of academic institutions administering stu…" at bounding box center [784, 297] width 219 height 40
click at [811, 332] on div "Everyone else" at bounding box center [784, 332] width 207 height 13
click at [790, 287] on div "Faculty" at bounding box center [784, 289] width 207 height 13
click at [795, 259] on div "For currently enrolled students looking to access the free Altair Student Editi…" at bounding box center [784, 260] width 207 height 14
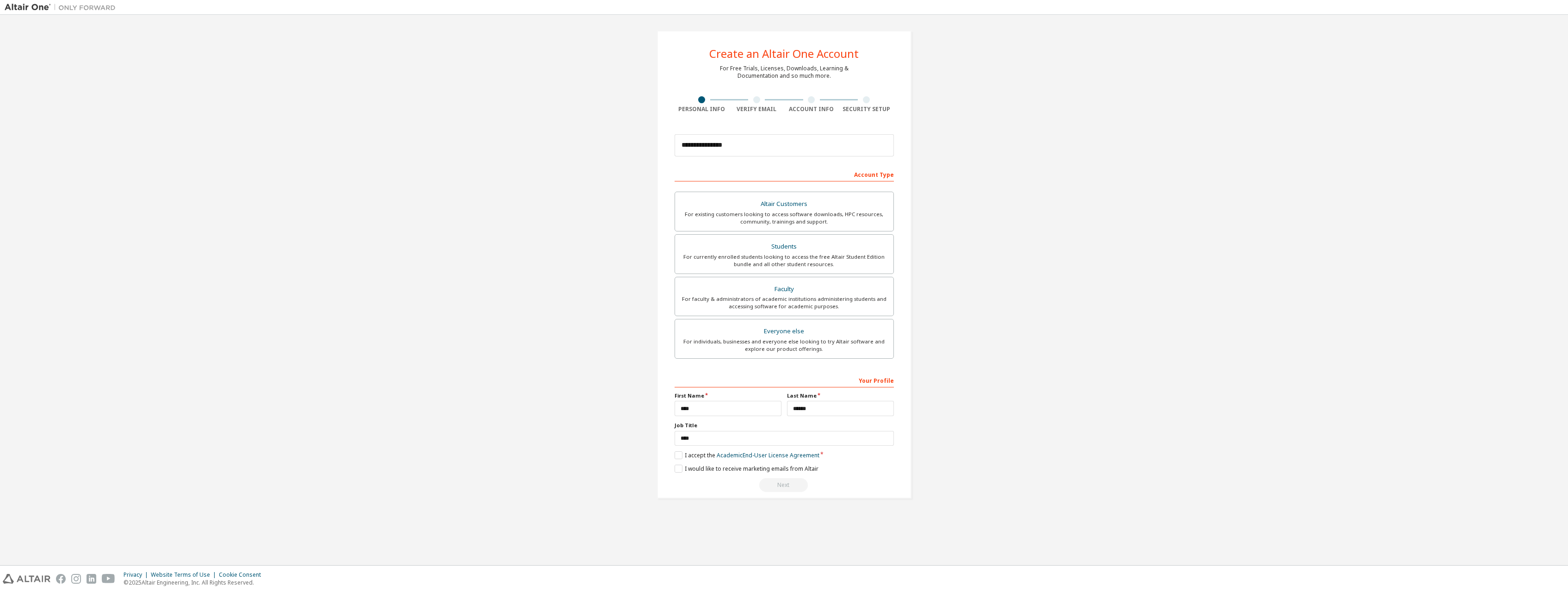
click at [679, 461] on div "**********" at bounding box center [784, 432] width 219 height 120
click at [680, 459] on label "I accept the Academic End-User License Agreement" at bounding box center [747, 455] width 145 height 8
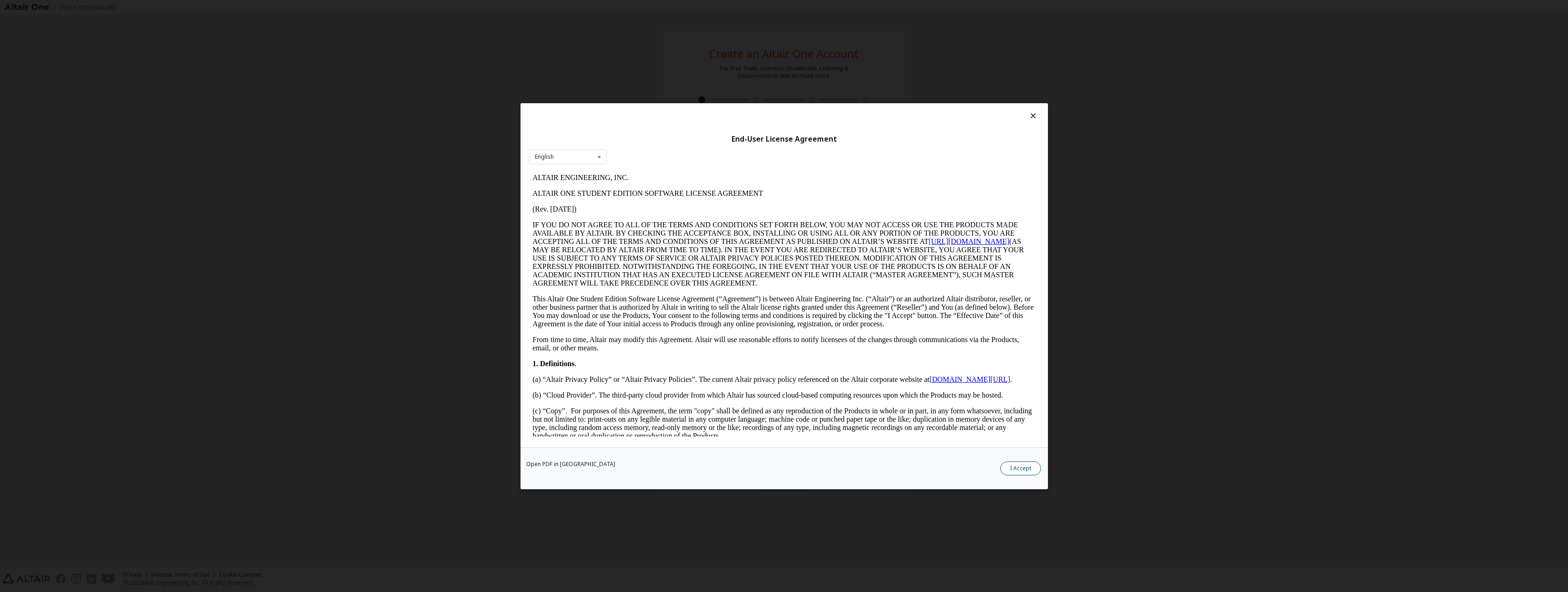
click at [1035, 469] on button "I Accept" at bounding box center [1020, 467] width 41 height 14
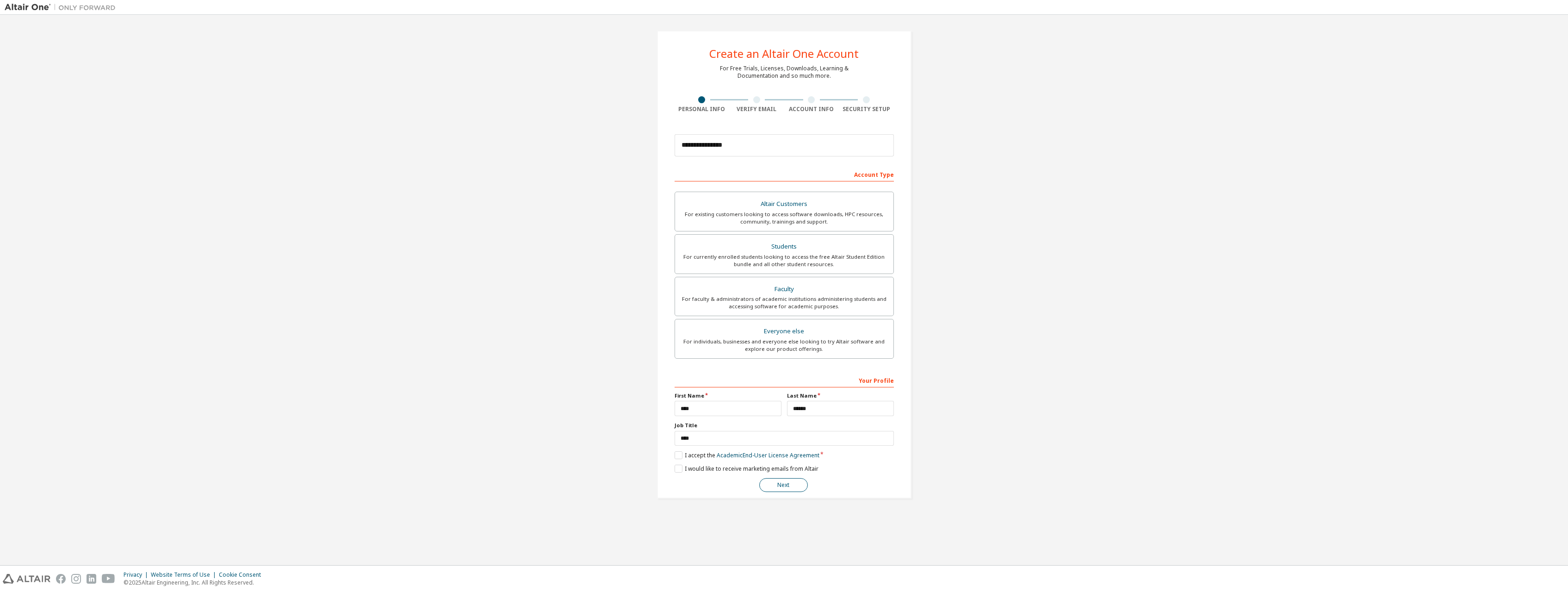
click at [805, 484] on button "Next" at bounding box center [784, 484] width 49 height 14
click at [798, 483] on button "Next" at bounding box center [784, 484] width 49 height 14
click at [776, 486] on button "Next" at bounding box center [784, 484] width 49 height 14
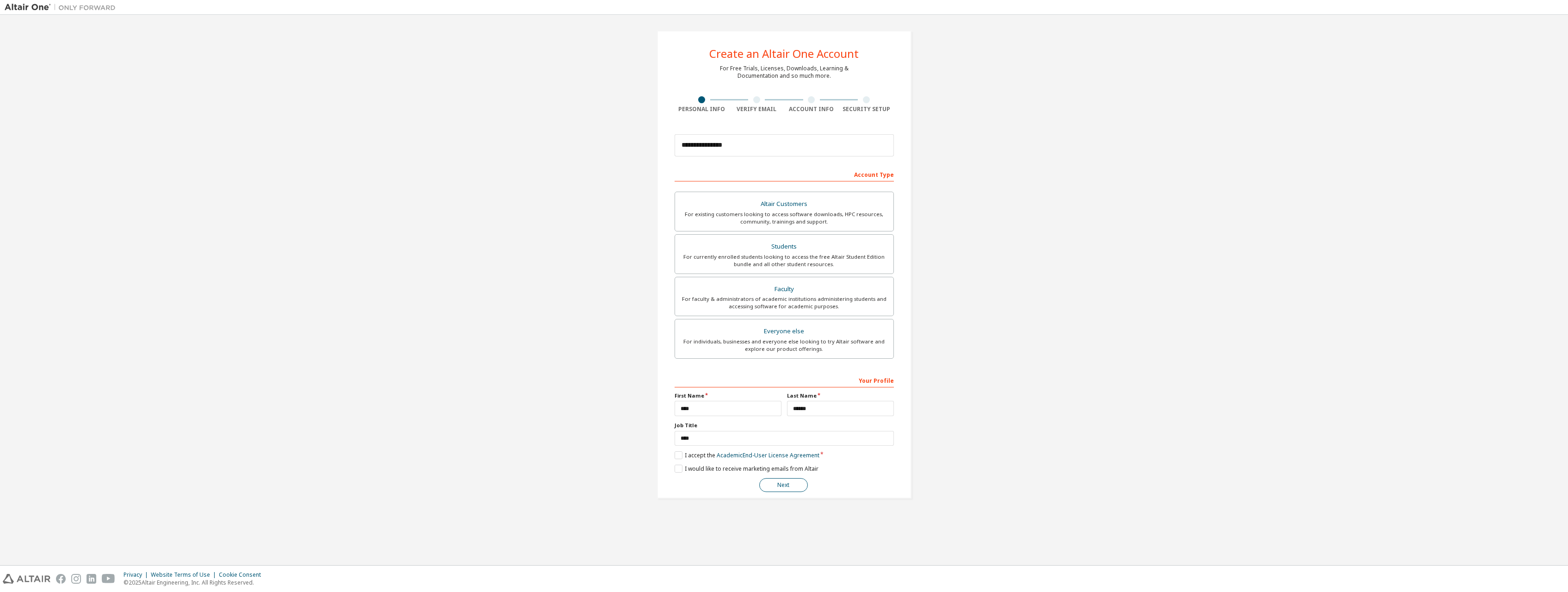
click at [776, 486] on button "Next" at bounding box center [784, 484] width 49 height 14
click at [776, 486] on button "Next" at bounding box center [784, 484] width 49 height 14
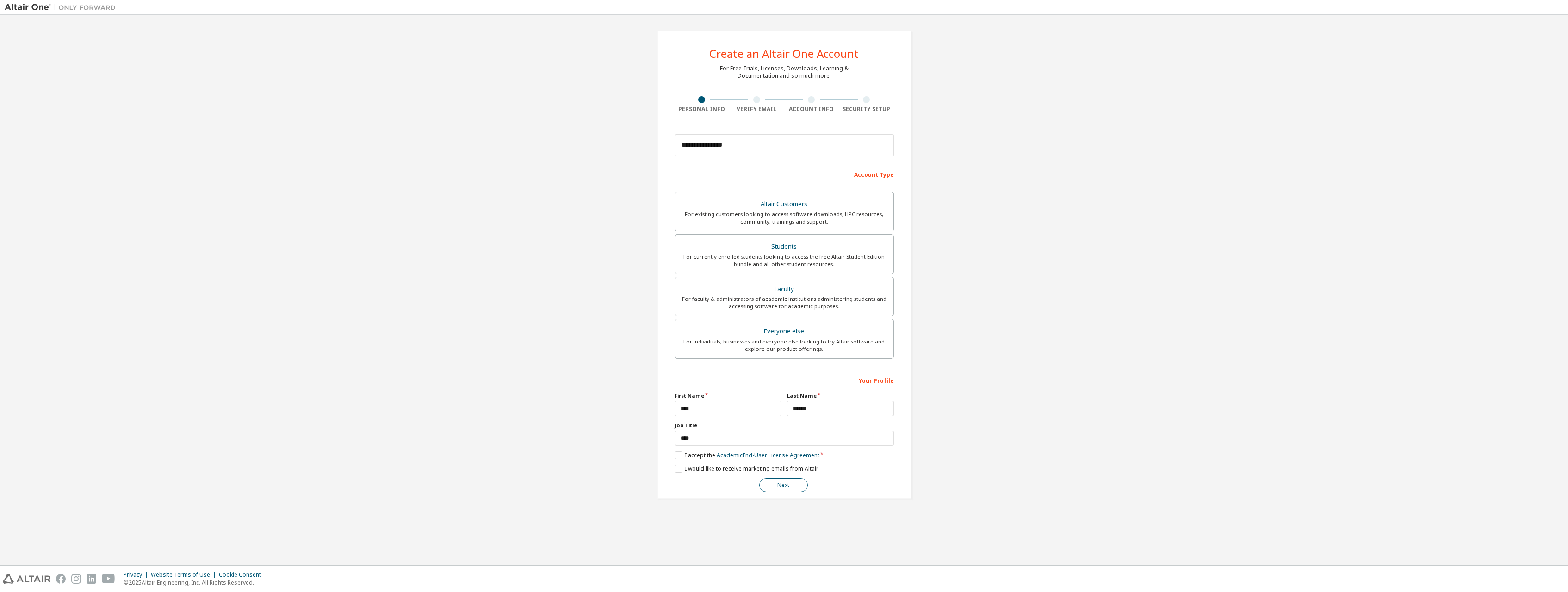
click at [776, 486] on button "Next" at bounding box center [784, 484] width 49 height 14
click at [810, 250] on div "Students" at bounding box center [784, 247] width 207 height 13
click at [800, 304] on div "For faculty & administrators of academic institutions administering students an…" at bounding box center [784, 303] width 207 height 14
click at [829, 260] on div "For currently enrolled students looking to access the free Altair Student Editi…" at bounding box center [784, 260] width 207 height 14
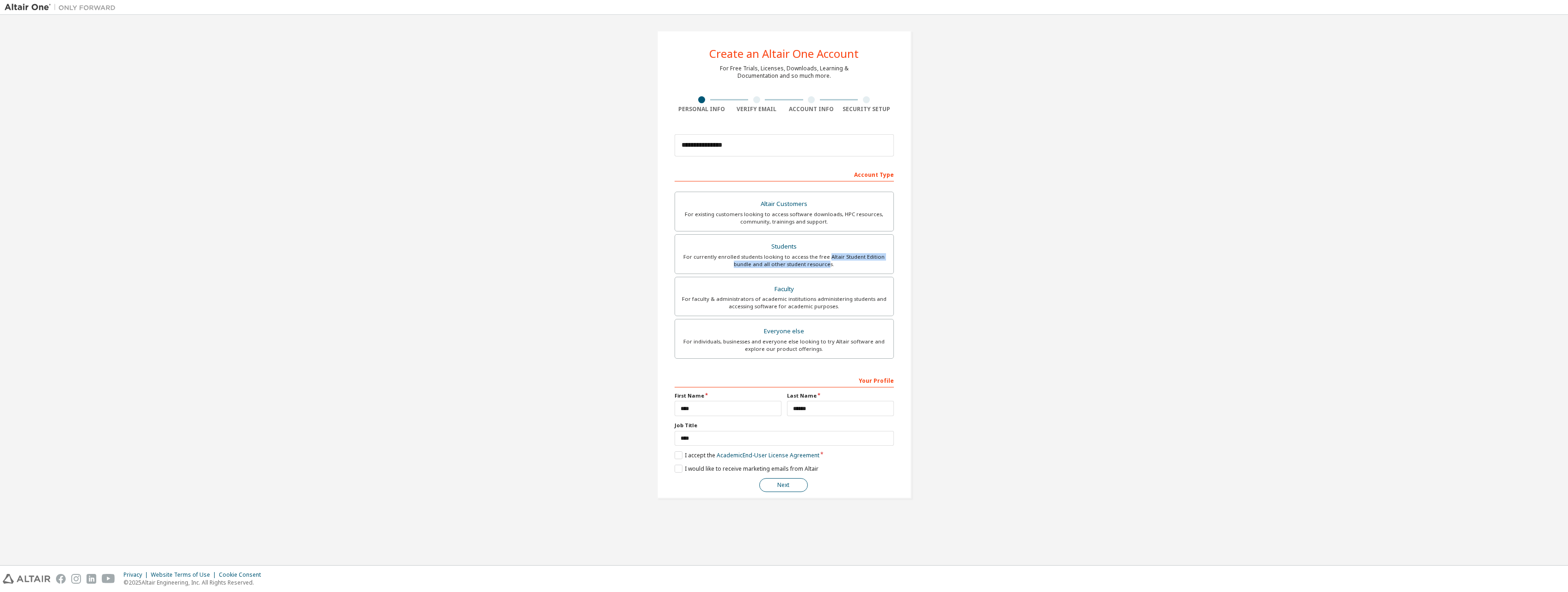
click at [790, 480] on button "Next" at bounding box center [784, 484] width 49 height 14
drag, startPoint x: 776, startPoint y: 150, endPoint x: 519, endPoint y: 136, distance: 257.4
click at [674, 136] on input "**********" at bounding box center [784, 145] width 219 height 22
type input "**********"
click at [786, 489] on button "Next" at bounding box center [784, 484] width 49 height 14
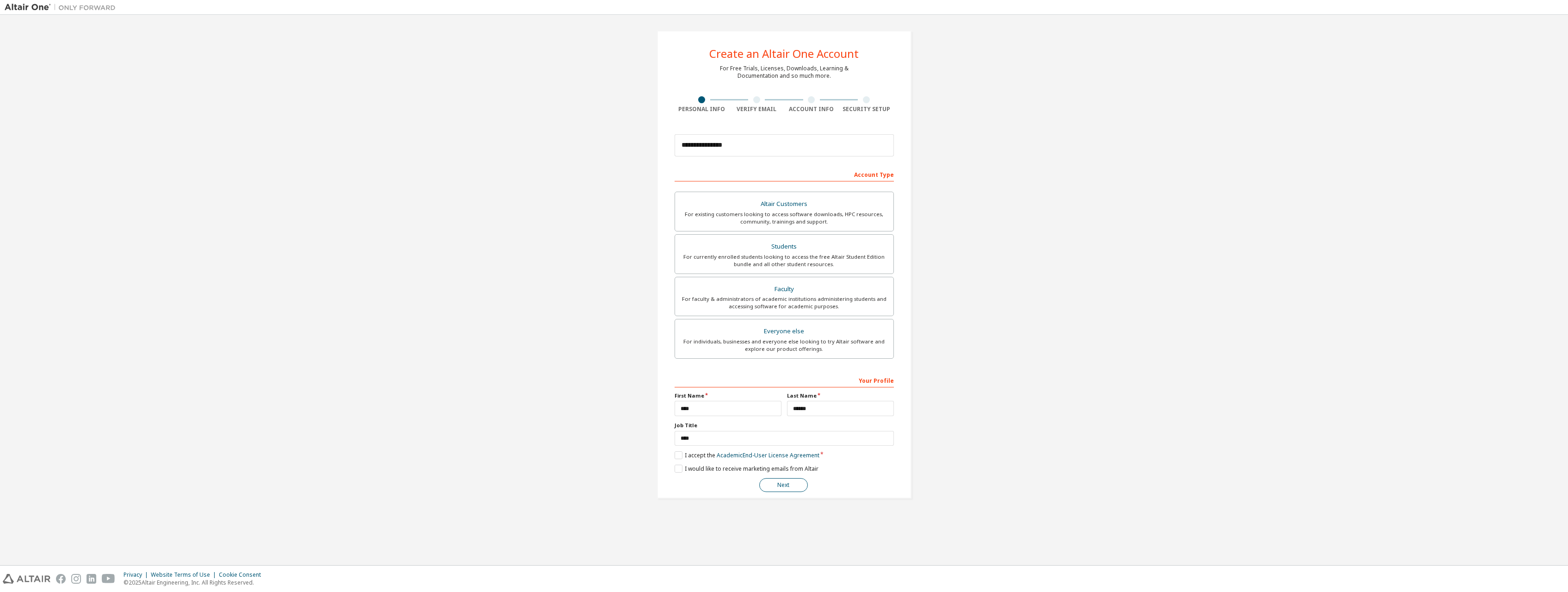
click at [786, 489] on button "Next" at bounding box center [784, 484] width 49 height 14
click at [892, 379] on div "Your Profile" at bounding box center [784, 380] width 219 height 14
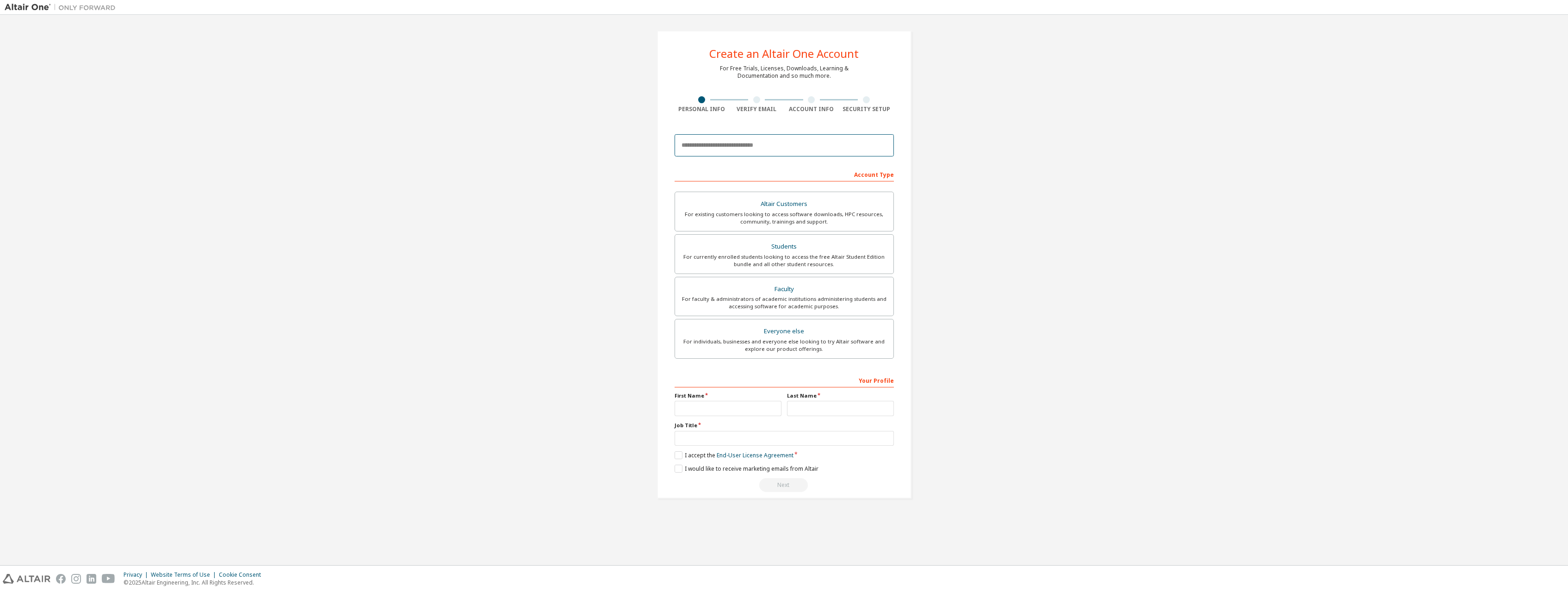
click at [762, 148] on input "email" at bounding box center [784, 145] width 219 height 22
type input "**********"
drag, startPoint x: 1138, startPoint y: 178, endPoint x: 1068, endPoint y: 216, distance: 79.6
click at [1139, 178] on div "**********" at bounding box center [784, 264] width 1559 height 490
click at [778, 253] on div "Students" at bounding box center [784, 247] width 207 height 13
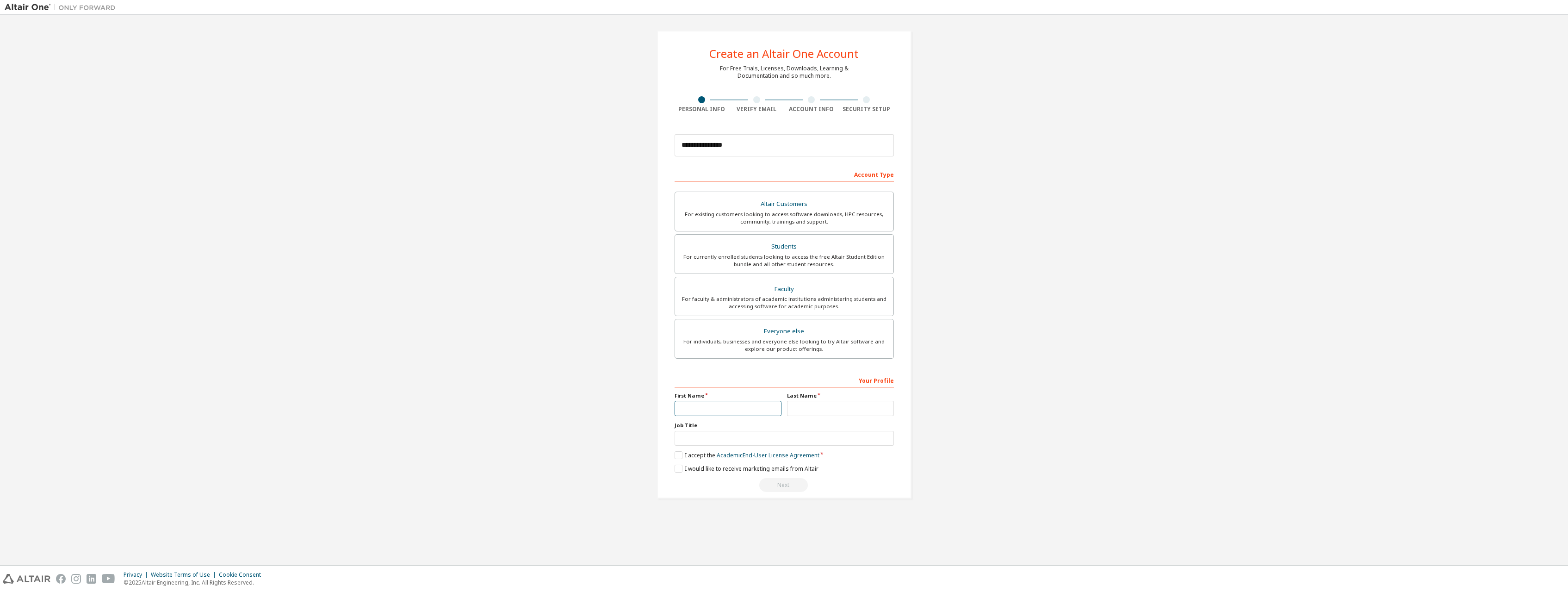
click at [751, 414] on input "text" at bounding box center [727, 408] width 107 height 15
click at [680, 453] on label "I accept the Academic End-User License Agreement" at bounding box center [747, 455] width 145 height 8
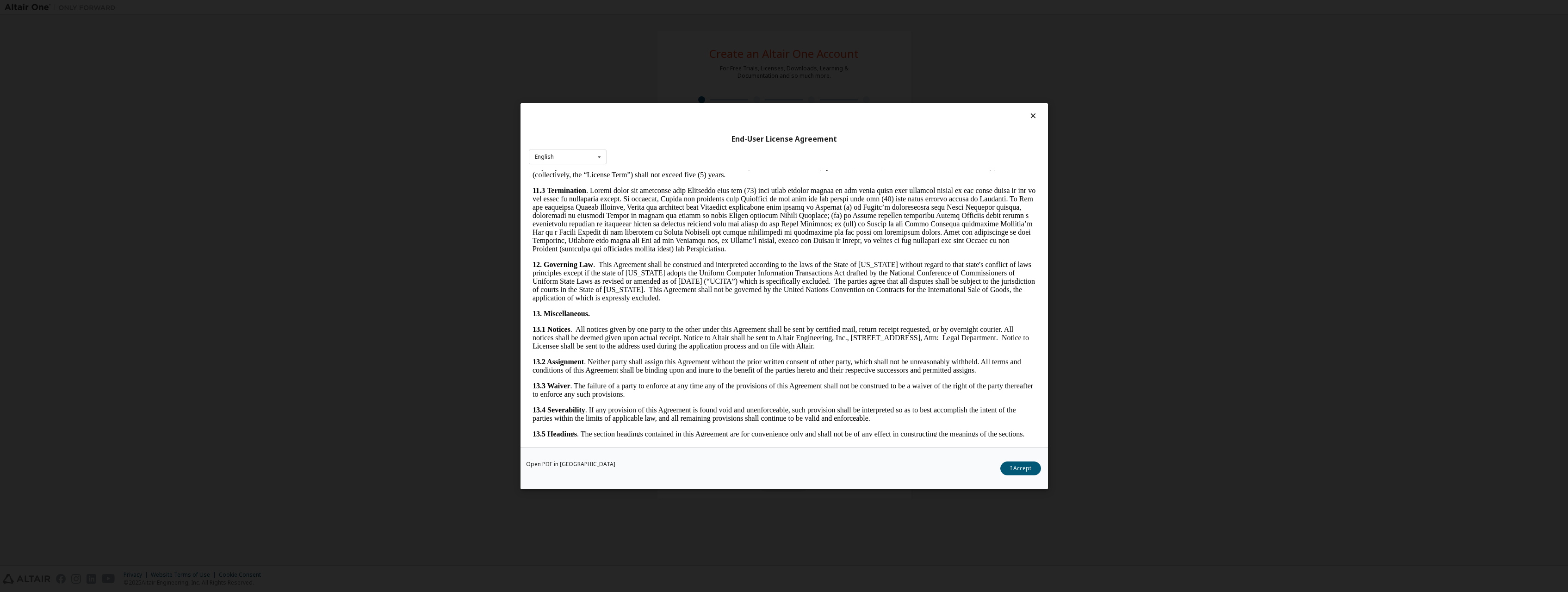
scroll to position [1303, 0]
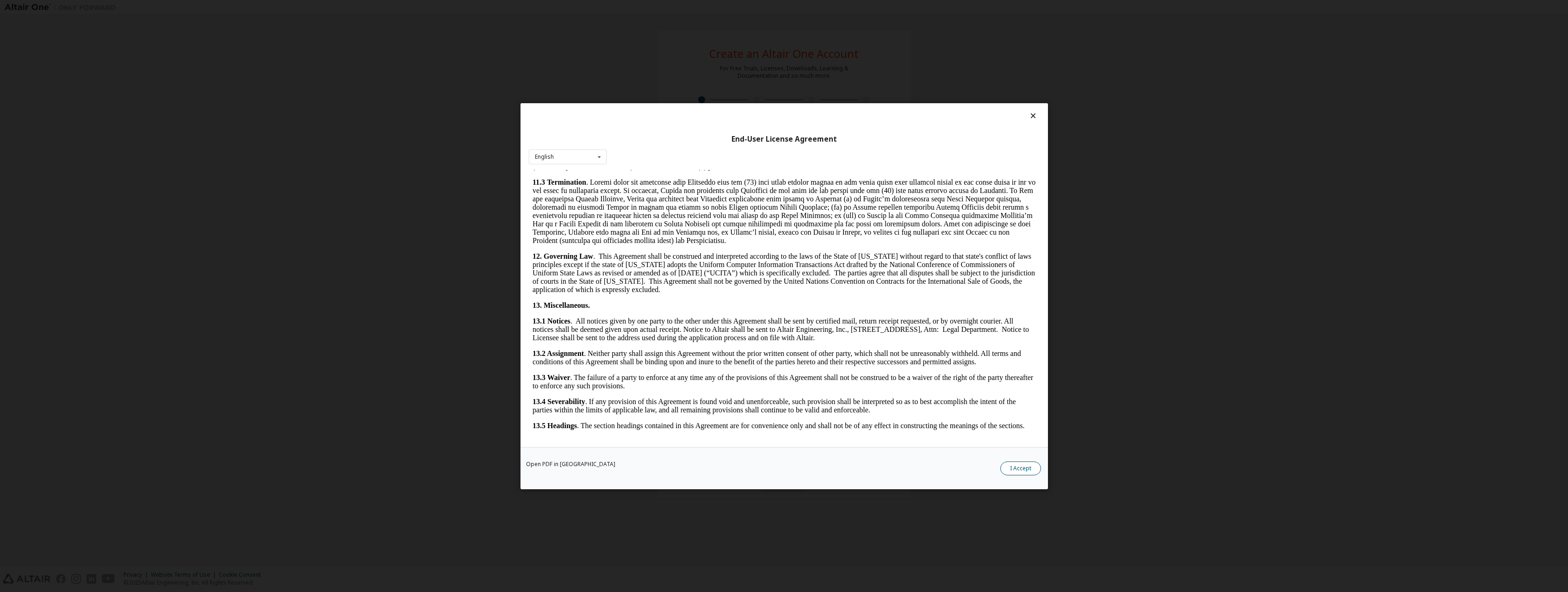
click at [1008, 464] on button "I Accept" at bounding box center [1020, 467] width 41 height 14
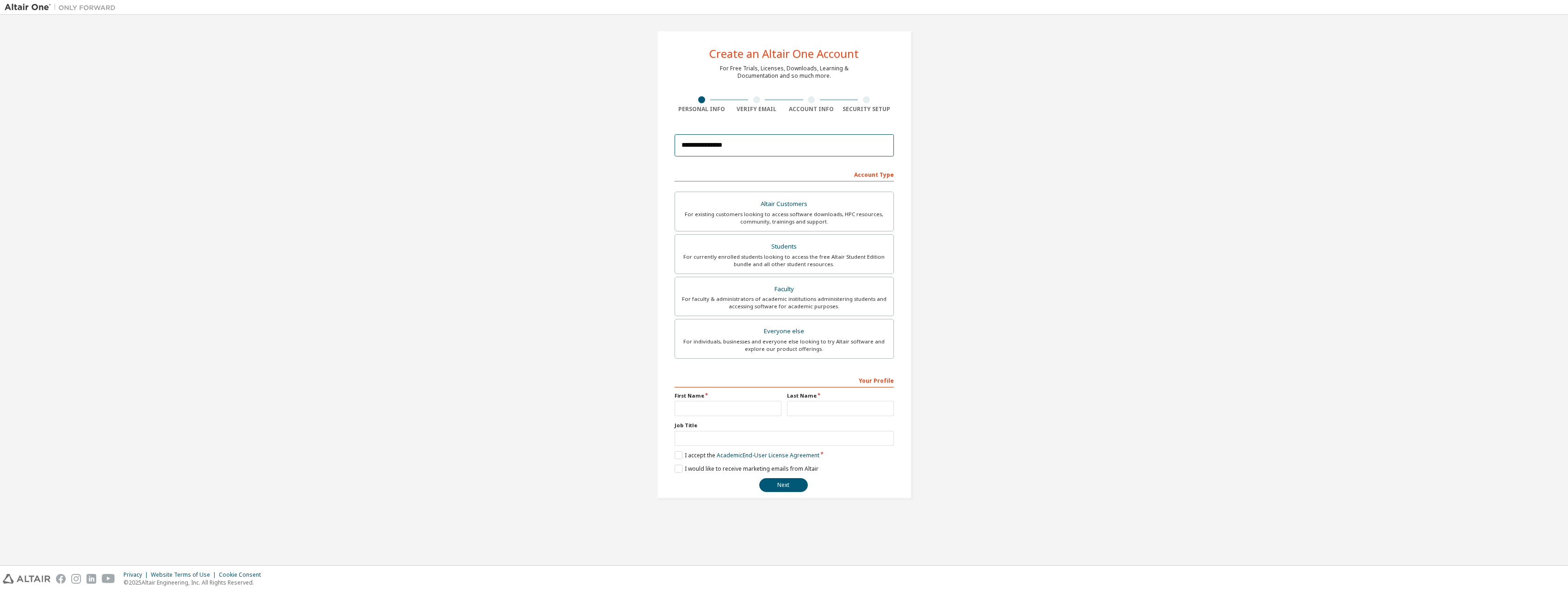
click at [740, 144] on input "**********" at bounding box center [784, 145] width 219 height 22
click at [710, 410] on input "text" at bounding box center [727, 408] width 107 height 15
type input "****"
click at [817, 408] on input "text" at bounding box center [840, 408] width 107 height 15
type input "**********"
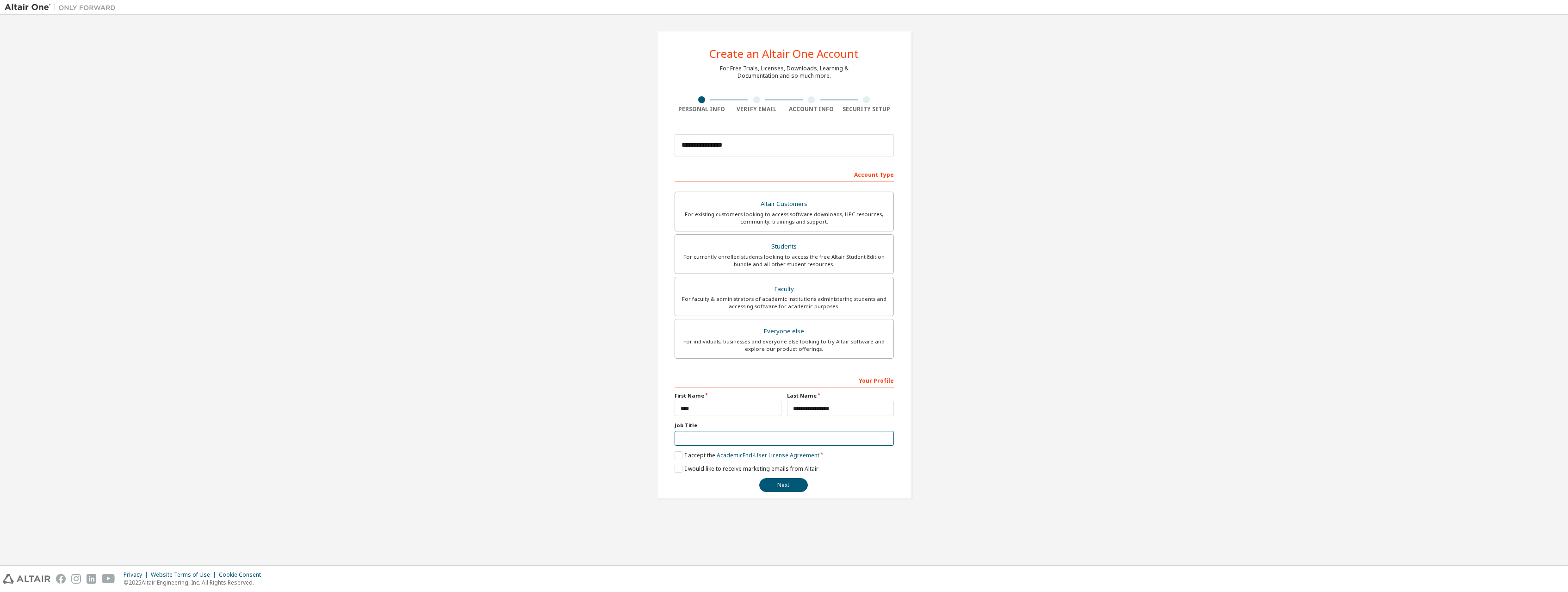
click at [777, 442] on input "text" at bounding box center [784, 439] width 219 height 15
type input "*******"
click at [675, 464] on div "**********" at bounding box center [784, 432] width 219 height 120
click at [682, 469] on label "I would like to receive marketing emails from Altair" at bounding box center [746, 469] width 144 height 8
click at [807, 480] on div "Next" at bounding box center [784, 484] width 219 height 14
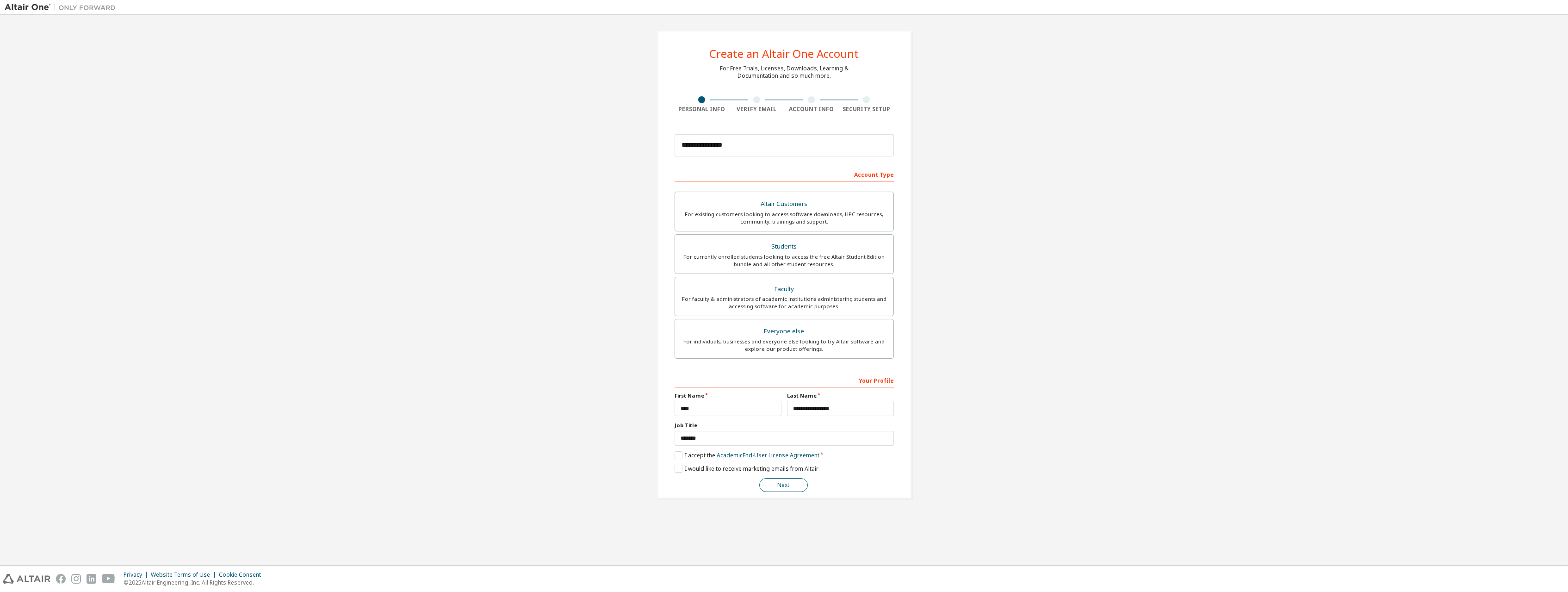
click at [788, 484] on button "Next" at bounding box center [784, 484] width 49 height 14
